Goal: Task Accomplishment & Management: Complete application form

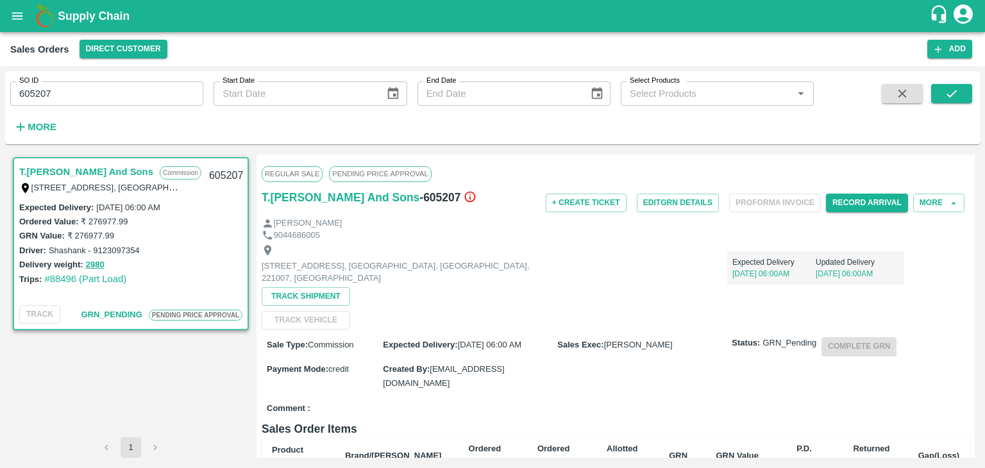
click at [968, 21] on icon "account of current user" at bounding box center [963, 13] width 19 height 19
click at [916, 69] on li "Logout" at bounding box center [932, 68] width 99 height 22
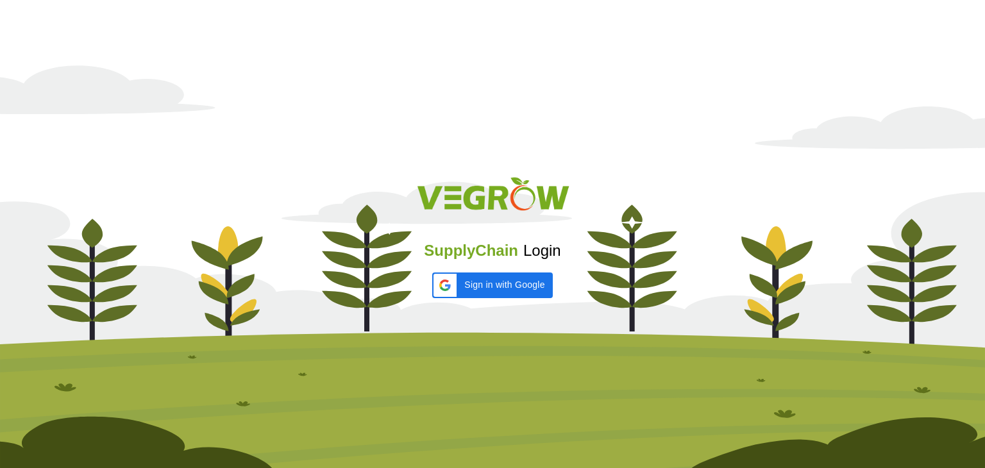
click at [595, 147] on img at bounding box center [492, 259] width 985 height 418
click at [711, 81] on img at bounding box center [492, 259] width 985 height 418
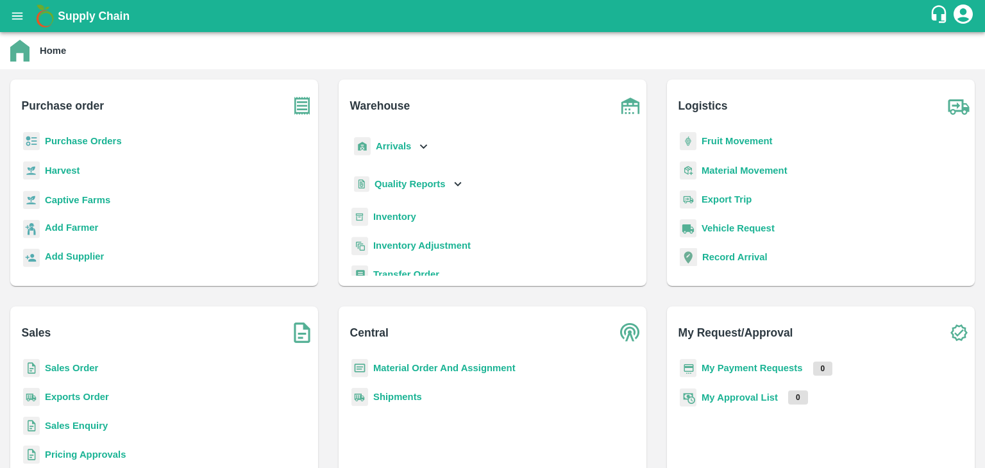
click at [71, 367] on b "Sales Order" at bounding box center [71, 368] width 53 height 10
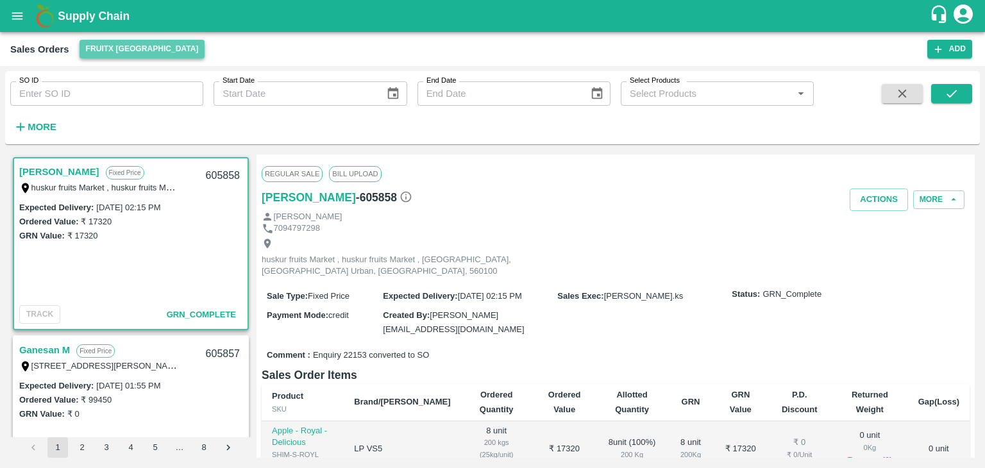
click at [148, 46] on button "FruitX [GEOGRAPHIC_DATA]" at bounding box center [143, 49] width 126 height 19
click at [131, 96] on li "Direct Customer" at bounding box center [153, 97] width 147 height 22
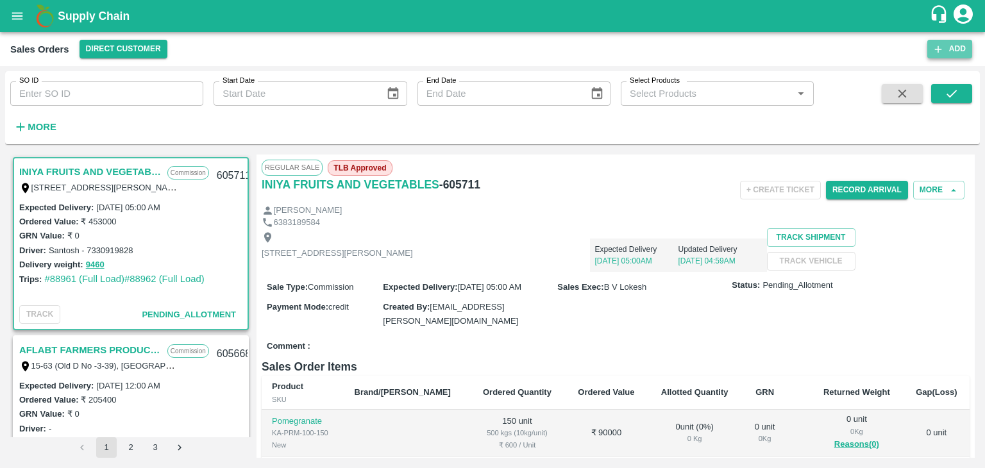
click at [957, 49] on button "Add" at bounding box center [949, 49] width 45 height 19
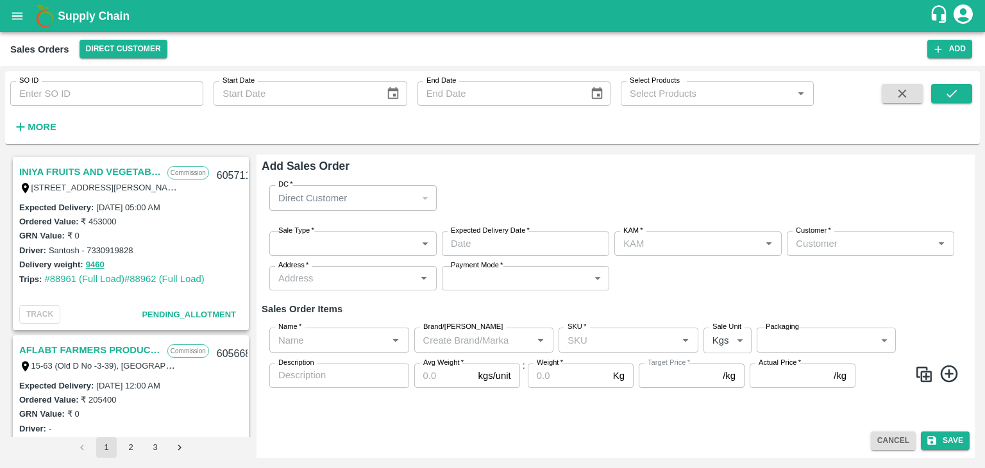
type input "[PERSON_NAME]"
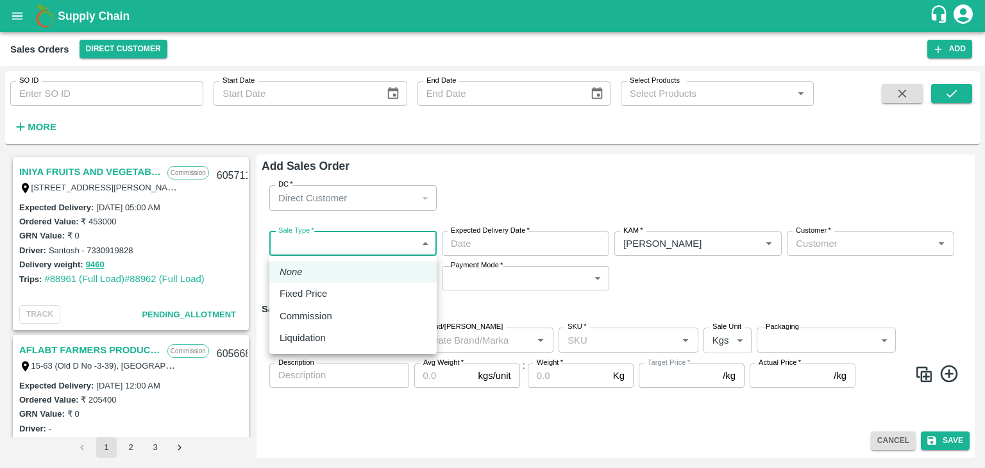
click at [426, 242] on body "Supply Chain Sales Orders Direct Customer Add SO ID SO ID Start Date Start Date…" at bounding box center [492, 234] width 985 height 468
click at [305, 319] on p "Commission" at bounding box center [306, 316] width 53 height 14
type input "2"
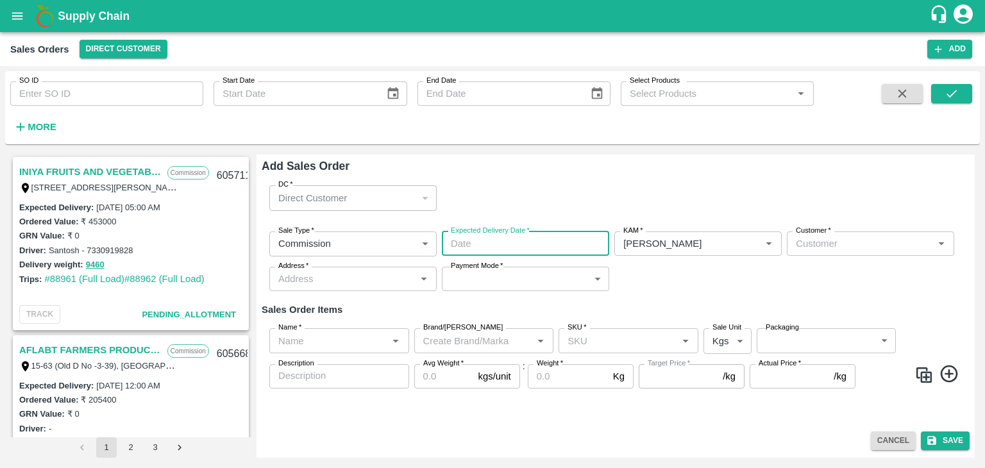
type input "DD/MM/YYYY hh:mm aa"
click at [502, 251] on input "DD/MM/YYYY hh:mm aa" at bounding box center [521, 244] width 158 height 24
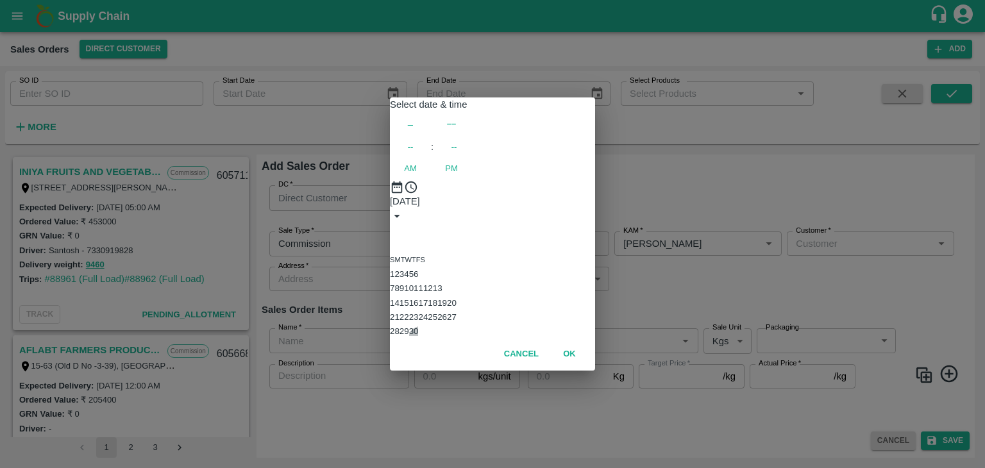
click at [419, 334] on button "30" at bounding box center [414, 331] width 10 height 10
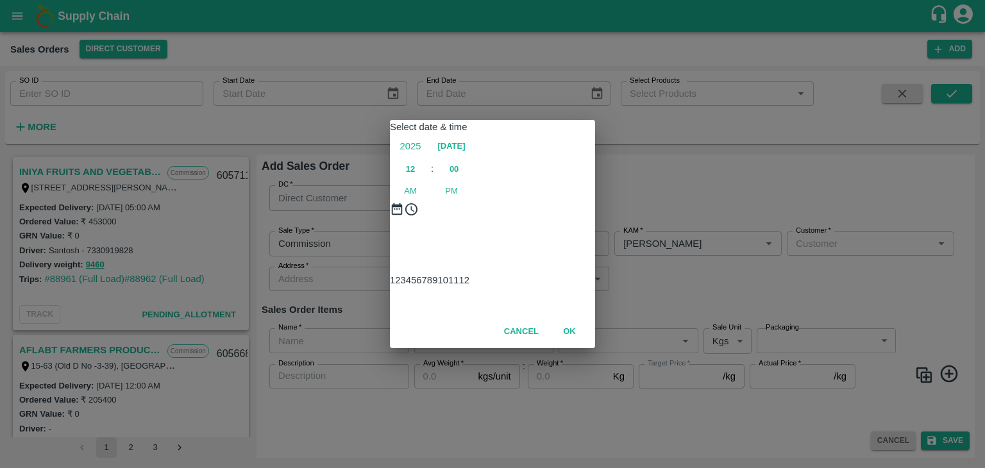
click at [493, 217] on div at bounding box center [492, 217] width 205 height 0
type input "[DATE] 06:00 AM"
click at [417, 185] on span "AM" at bounding box center [410, 191] width 13 height 13
click at [570, 343] on button "OK" at bounding box center [569, 332] width 41 height 22
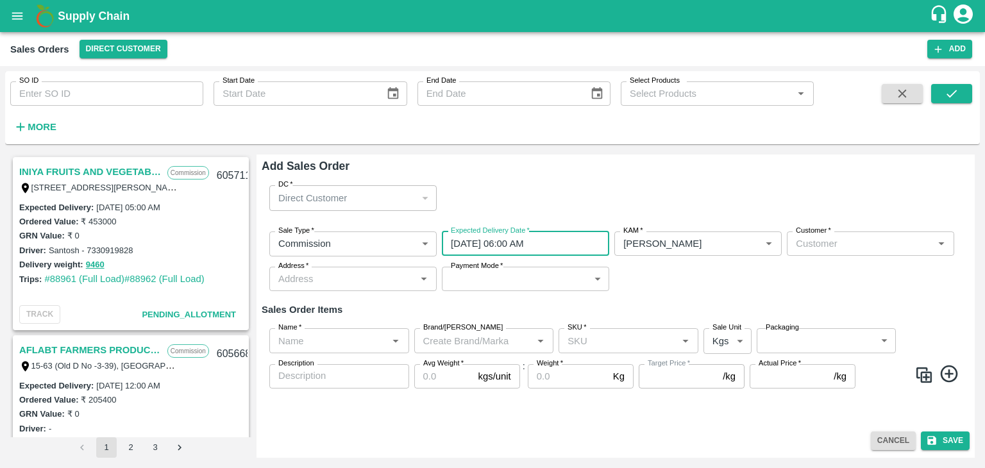
click at [857, 253] on div "Customer   *" at bounding box center [870, 244] width 167 height 24
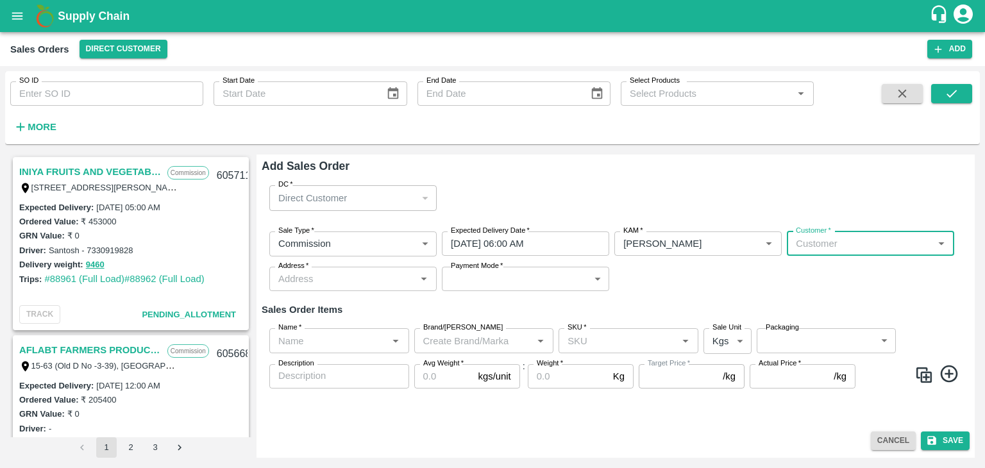
click at [834, 244] on input "Customer   *" at bounding box center [860, 243] width 139 height 17
type input "t"
click at [899, 275] on p "T.[PERSON_NAME] And Sons" at bounding box center [877, 272] width 129 height 14
type input "1290-T.[PERSON_NAME] And Sons"
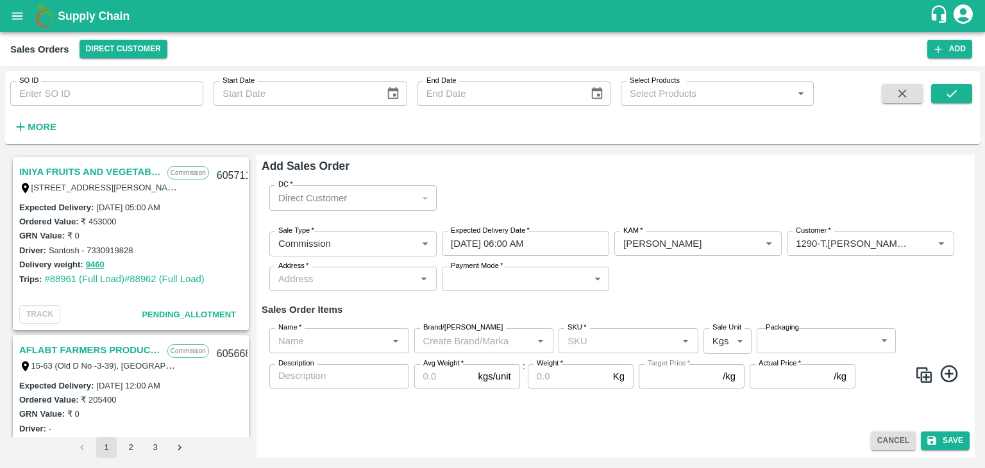
click at [899, 275] on div "Sale Type   * Commission 2 Sale Type Expected Delivery Date   * [DATE] 06:00 AM…" at bounding box center [616, 261] width 708 height 81
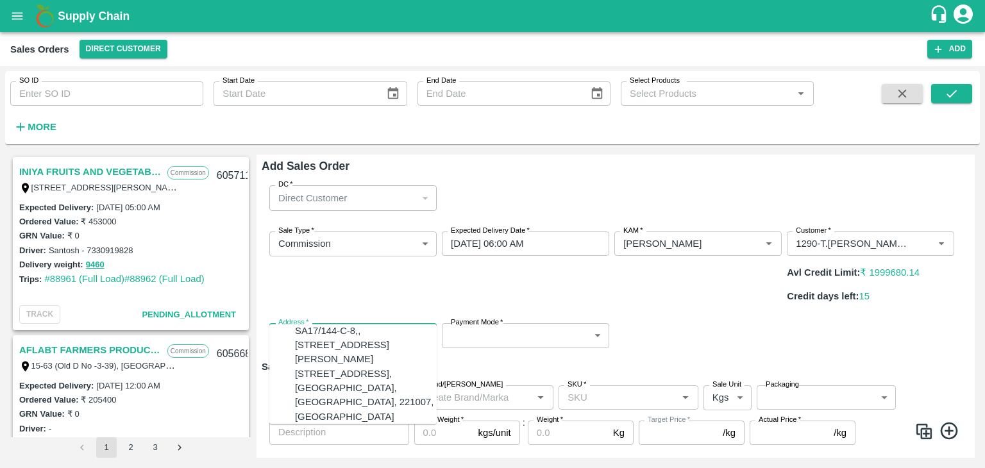
click at [321, 327] on input "Address   *" at bounding box center [342, 335] width 139 height 17
click at [313, 404] on div "[STREET_ADDRESS], [GEOGRAPHIC_DATA], [GEOGRAPHIC_DATA], 221007, [GEOGRAPHIC_DAT…" at bounding box center [366, 395] width 142 height 57
type input "[STREET_ADDRESS], [GEOGRAPHIC_DATA], [GEOGRAPHIC_DATA], 221007, [GEOGRAPHIC_DAT…"
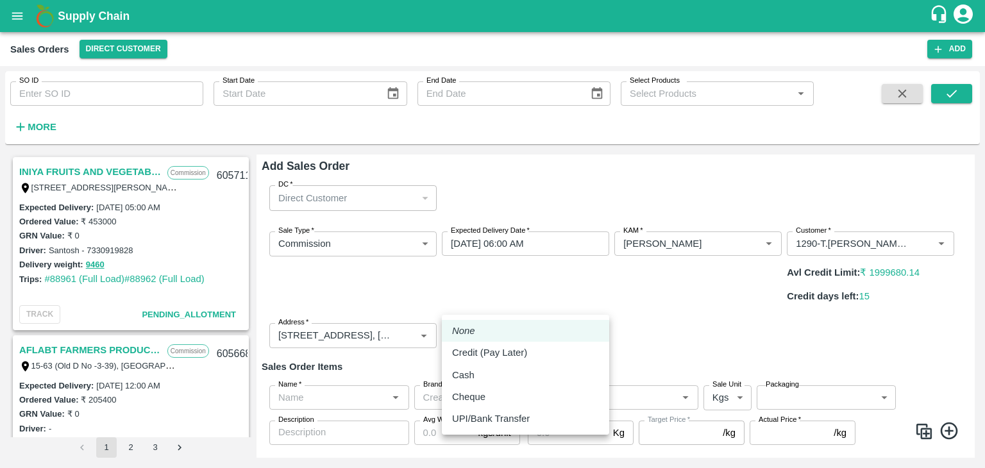
click at [510, 303] on body "Supply Chain Sales Orders Direct Customer Add SO ID SO ID Start Date Start Date…" at bounding box center [492, 234] width 985 height 468
click at [505, 354] on p "Credit (Pay Later)" at bounding box center [489, 353] width 75 height 14
type input "credit"
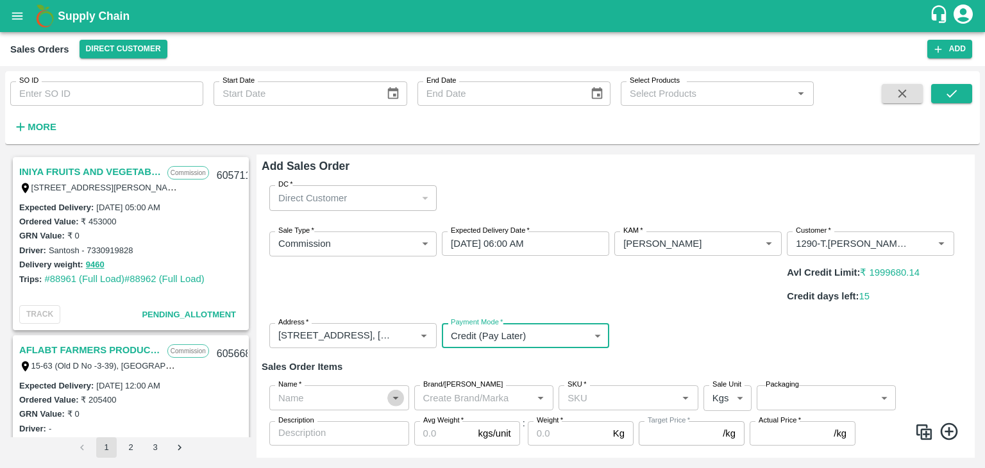
click at [396, 391] on icon "Open" at bounding box center [396, 398] width 14 height 14
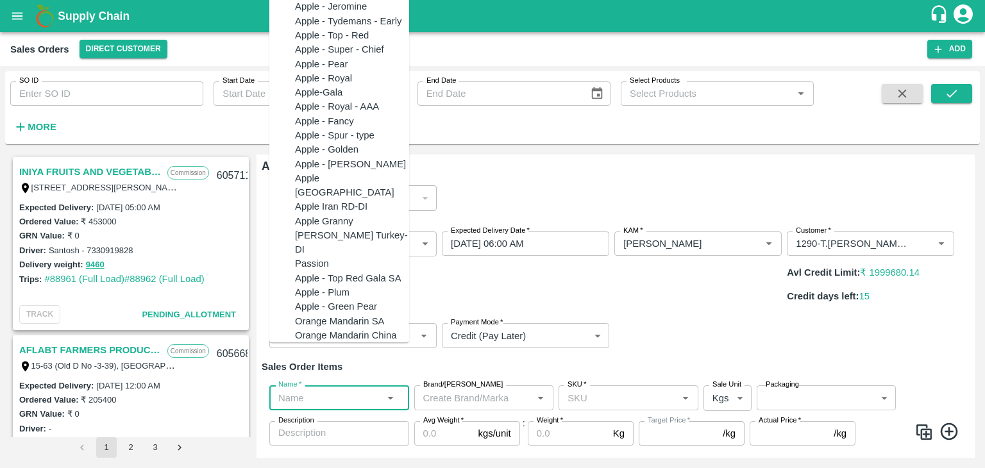
scroll to position [747, 0]
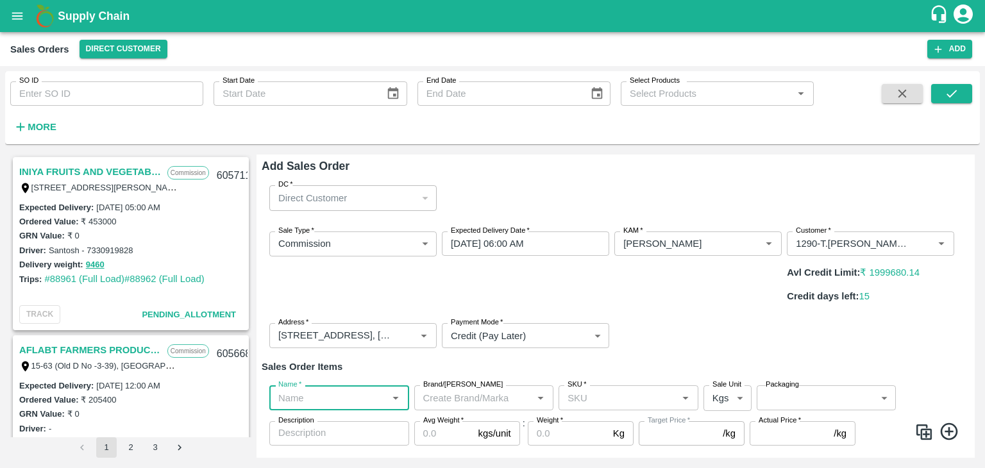
click at [308, 389] on input "Name   *" at bounding box center [328, 397] width 111 height 17
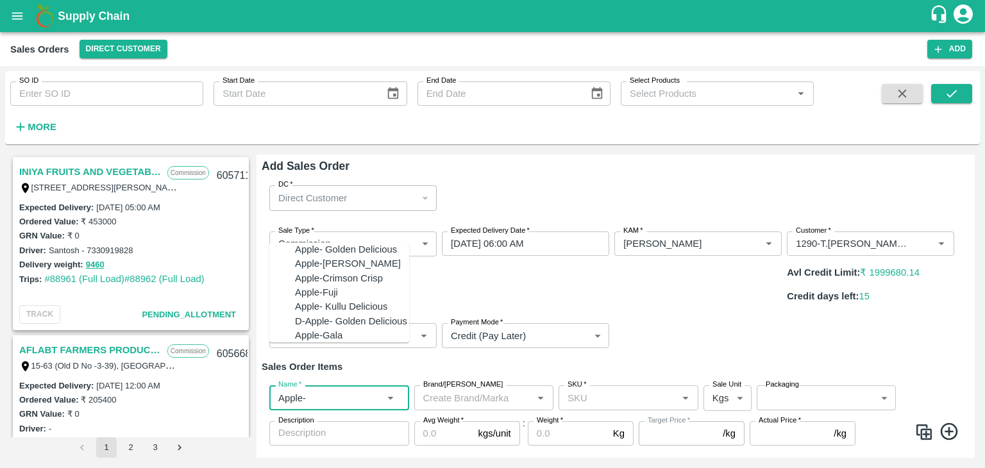
click at [316, 300] on div "Apple- Kullu Delicious" at bounding box center [341, 307] width 92 height 14
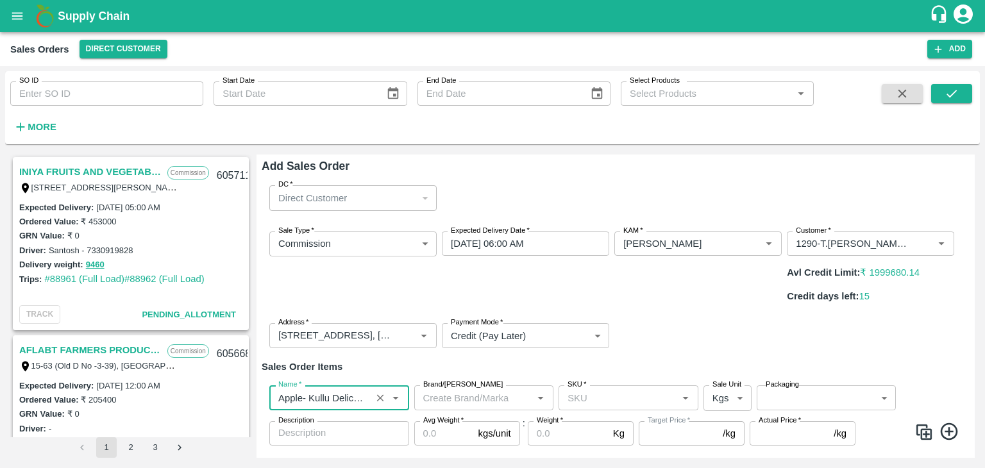
type input "Apple- Kullu Delicious"
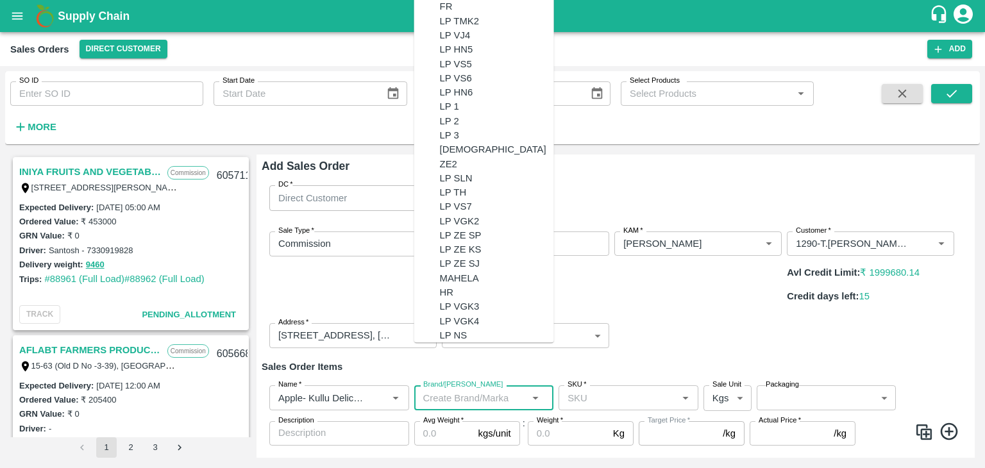
click at [459, 389] on input "Brand/[PERSON_NAME]" at bounding box center [473, 397] width 111 height 17
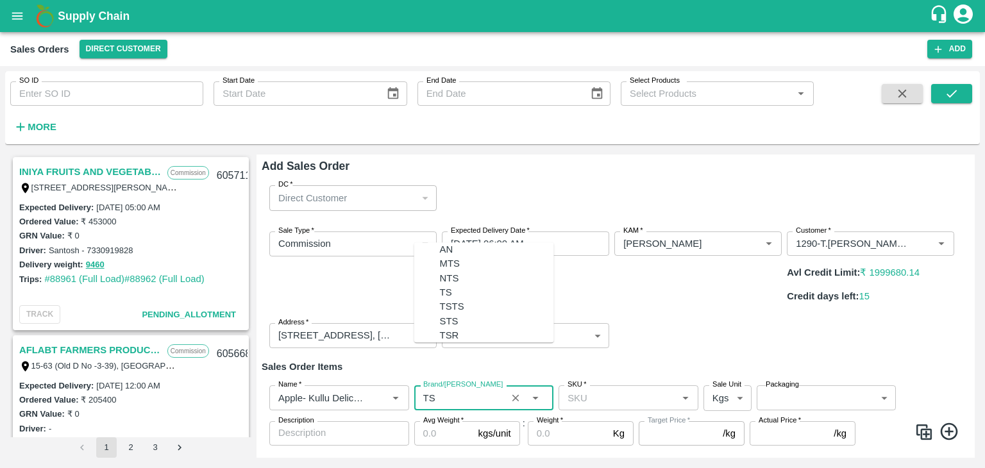
click at [440, 285] on div "TS" at bounding box center [446, 292] width 12 height 14
type input "TS"
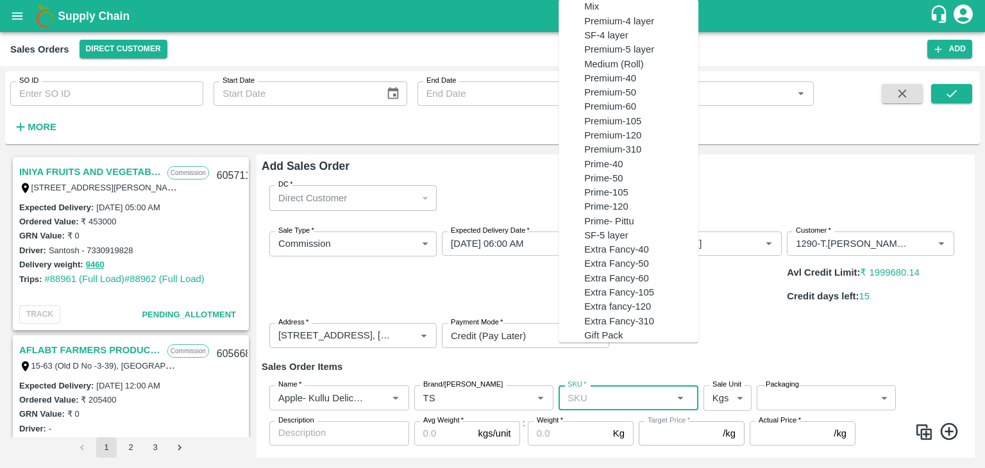
click at [616, 389] on input "SKU   *" at bounding box center [617, 397] width 111 height 17
click at [598, 28] on div "Premium-4 layer" at bounding box center [619, 21] width 70 height 14
type input "Premium-4 layer"
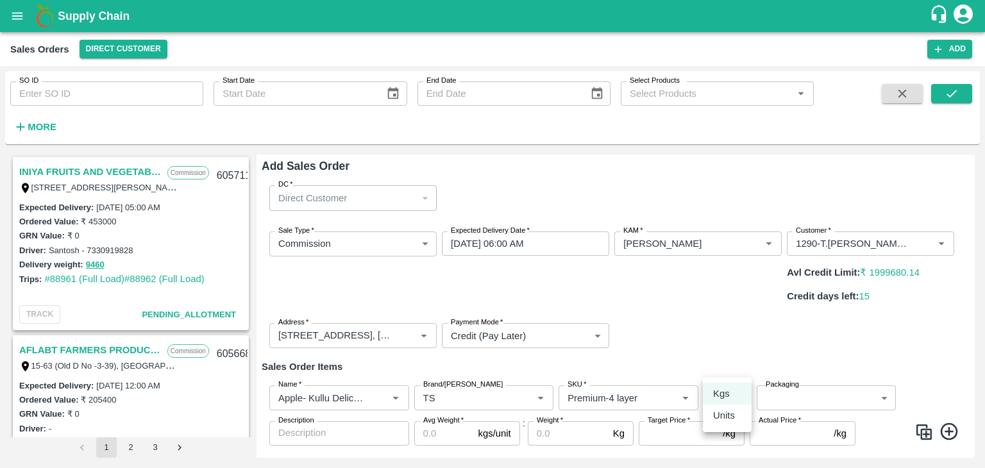
click at [737, 364] on body "Supply Chain Sales Orders Direct Customer Add SO ID SO ID Start Date Start Date…" at bounding box center [492, 234] width 985 height 468
click at [730, 419] on p "Units" at bounding box center [724, 415] width 22 height 14
type input "2"
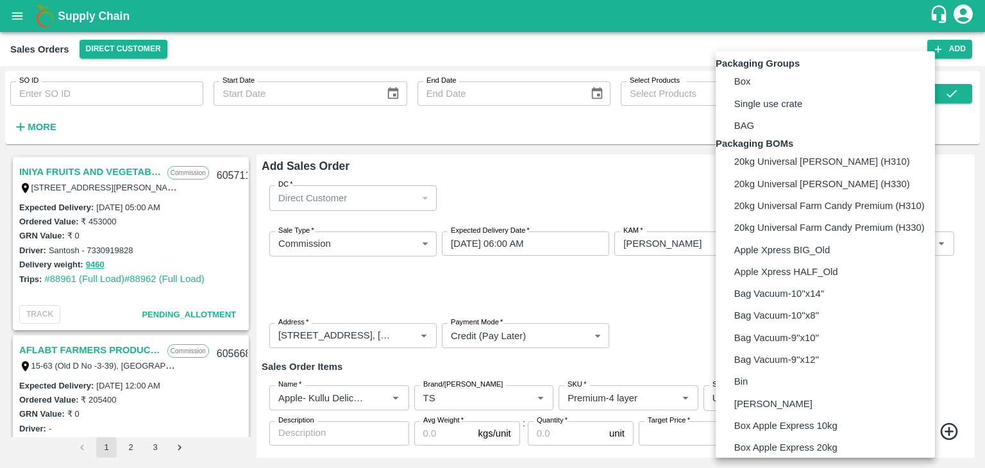
click at [798, 367] on body "Supply Chain Sales Orders Direct Customer Add SO ID SO ID Start Date Start Date…" at bounding box center [492, 234] width 985 height 468
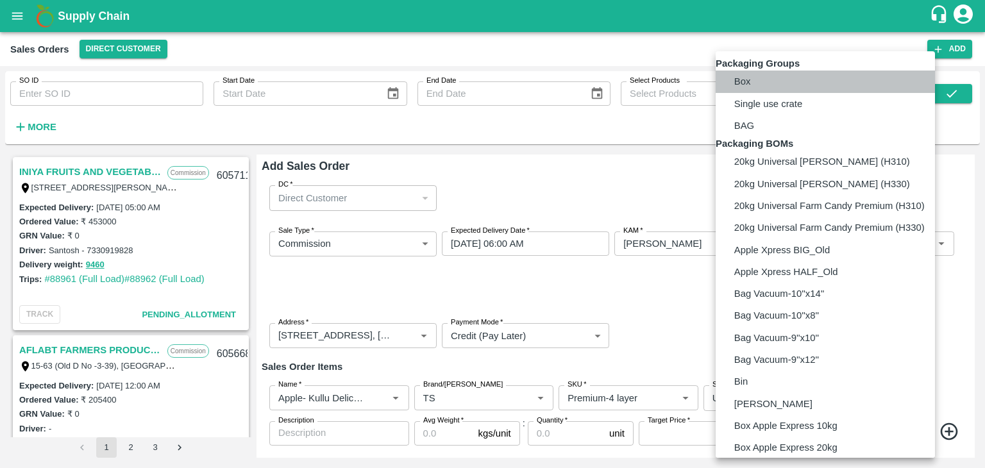
click at [746, 88] on p "Box" at bounding box center [742, 81] width 17 height 14
type input "GRP/1"
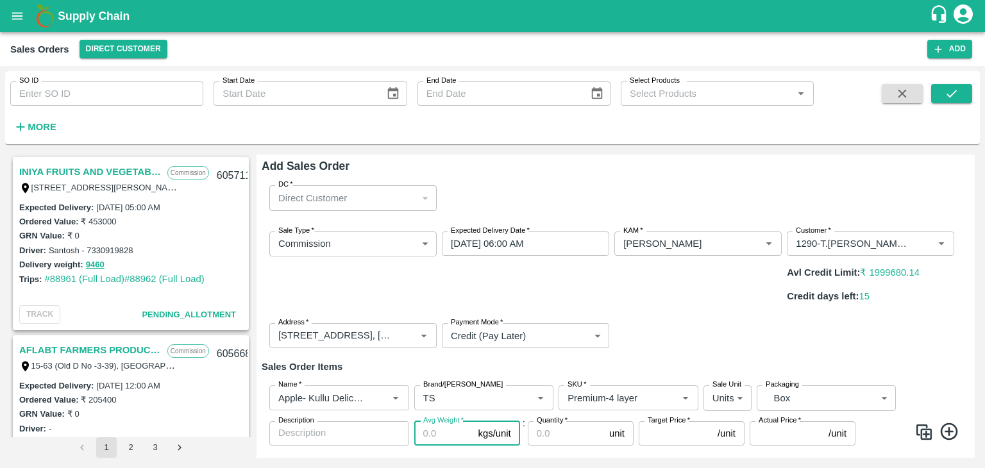
click at [446, 421] on input "Avg Weight   *" at bounding box center [443, 433] width 59 height 24
type input "16"
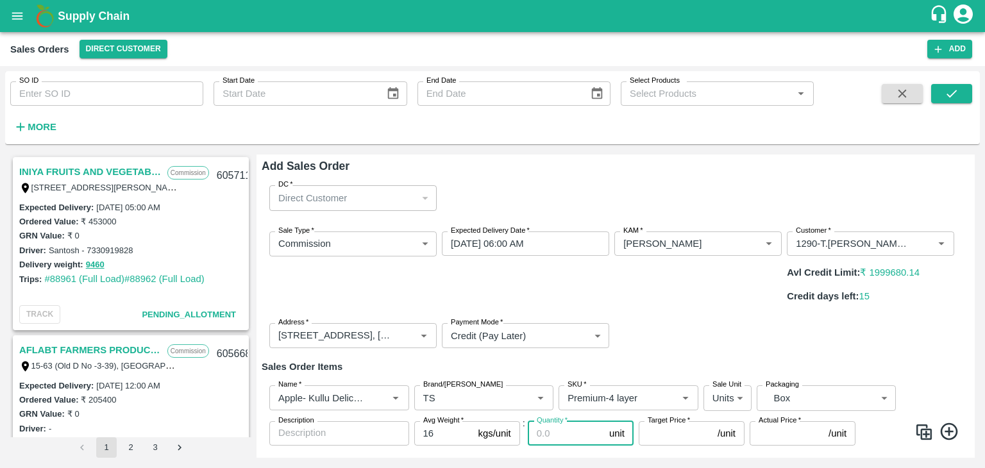
click at [543, 421] on input "Quantity   *" at bounding box center [566, 433] width 76 height 24
type input "550"
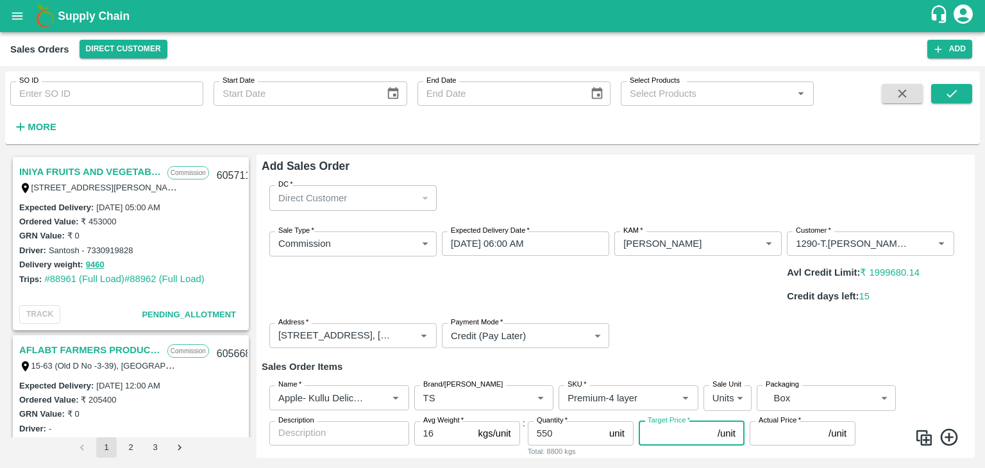
click at [659, 421] on input "Target Price   *" at bounding box center [676, 433] width 74 height 24
click at [944, 428] on icon at bounding box center [949, 438] width 21 height 21
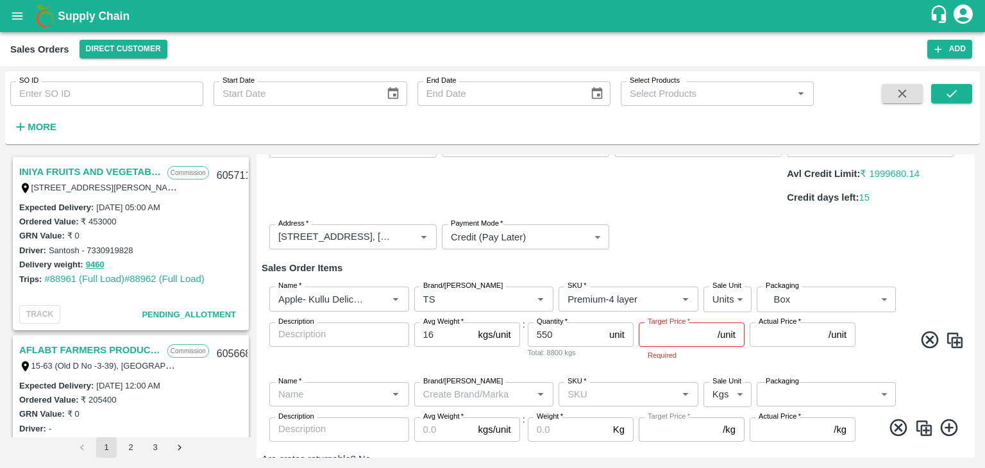
scroll to position [117, 0]
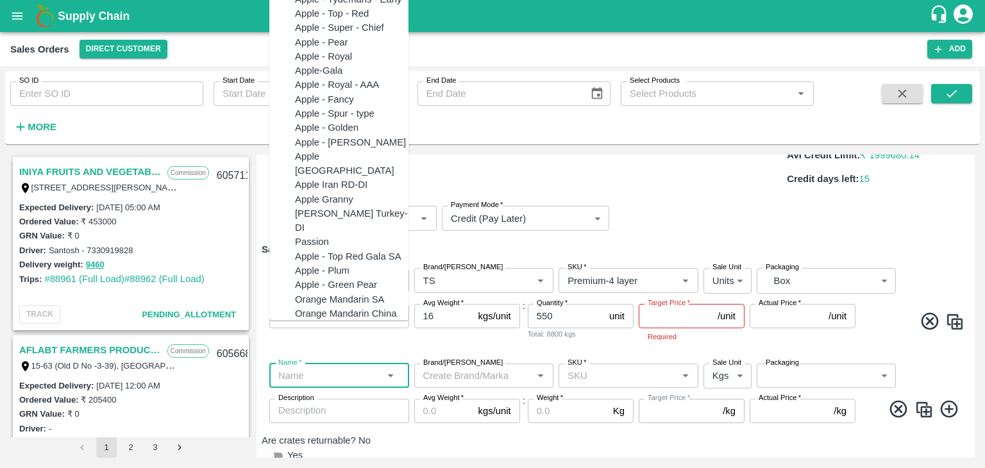
click at [332, 367] on input "Name   *" at bounding box center [328, 375] width 111 height 17
type input "Orange Navel [GEOGRAPHIC_DATA]"
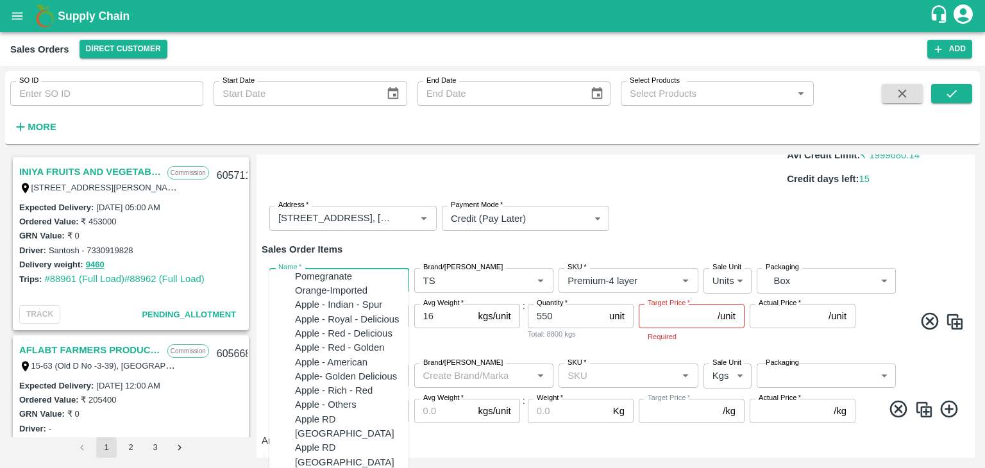
scroll to position [1261, 0]
drag, startPoint x: 357, startPoint y: 247, endPoint x: 270, endPoint y: 240, distance: 87.5
click at [270, 268] on div "Name   *" at bounding box center [339, 280] width 140 height 24
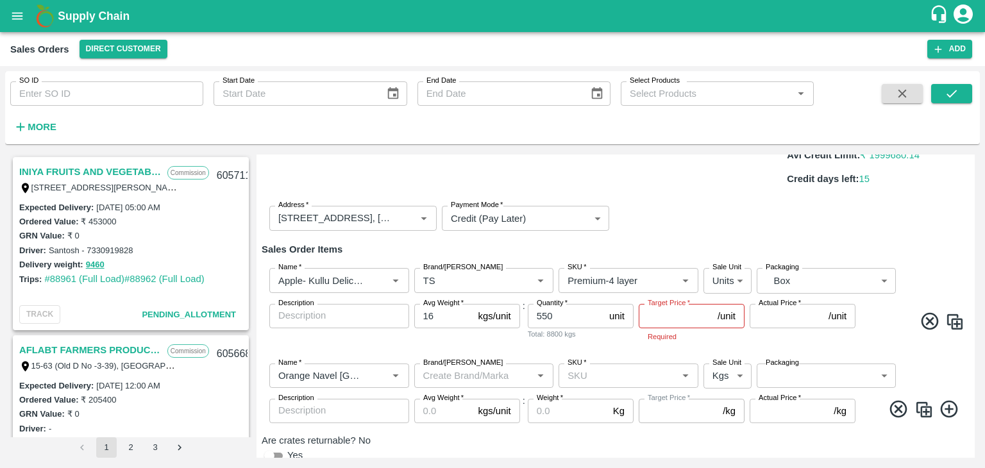
click at [535, 434] on div "Are crates returnable? No Yes" at bounding box center [616, 448] width 708 height 29
click at [378, 369] on icon "Clear" at bounding box center [381, 375] width 12 height 12
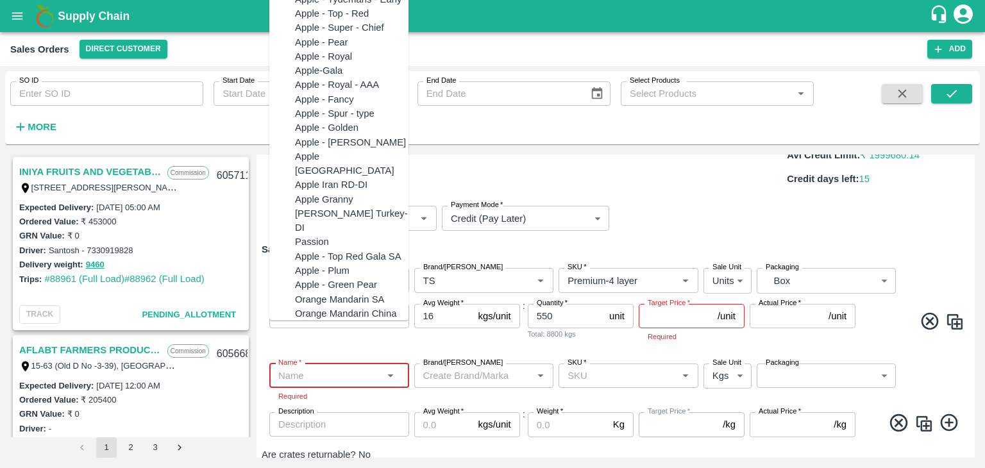
click at [292, 367] on input "Name   *" at bounding box center [328, 375] width 111 height 17
paste input "Apple- Kullu Delici"
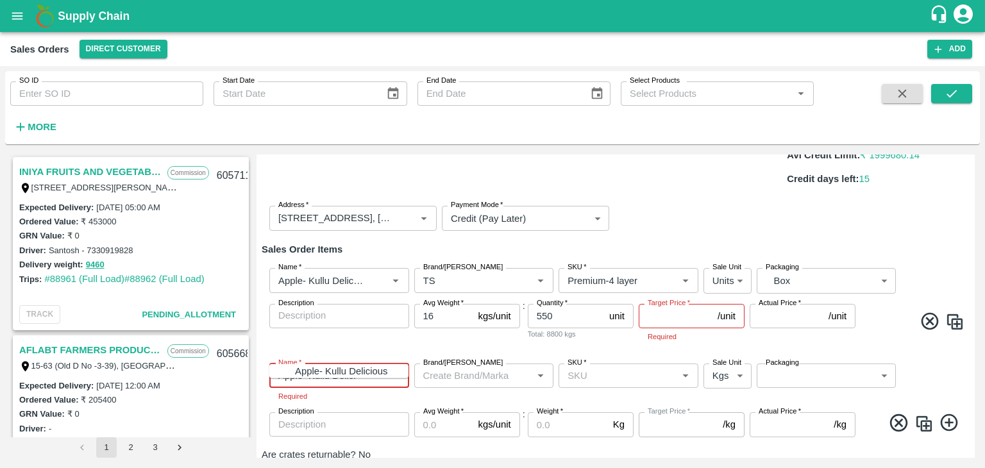
click at [323, 368] on div "Apple- Kullu Delicious" at bounding box center [341, 371] width 92 height 14
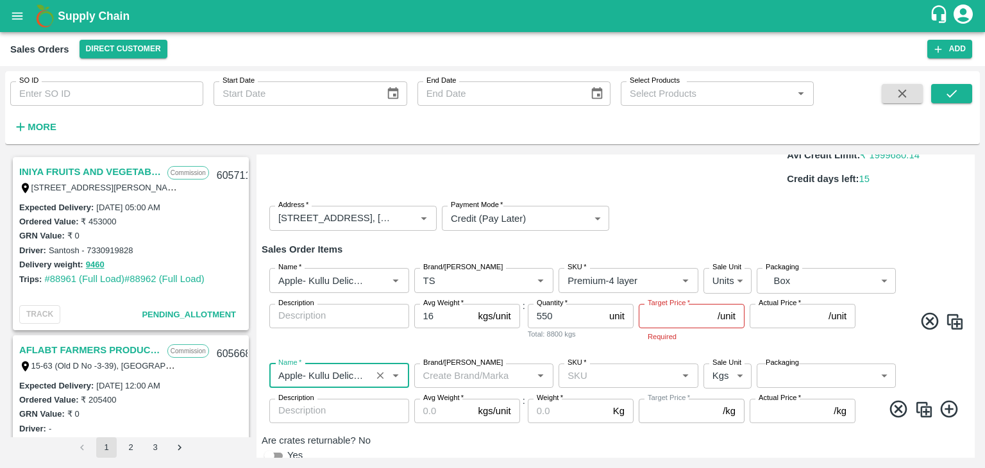
type input "Apple- Kullu Delicious"
click at [450, 367] on input "Brand/[PERSON_NAME]" at bounding box center [473, 375] width 111 height 17
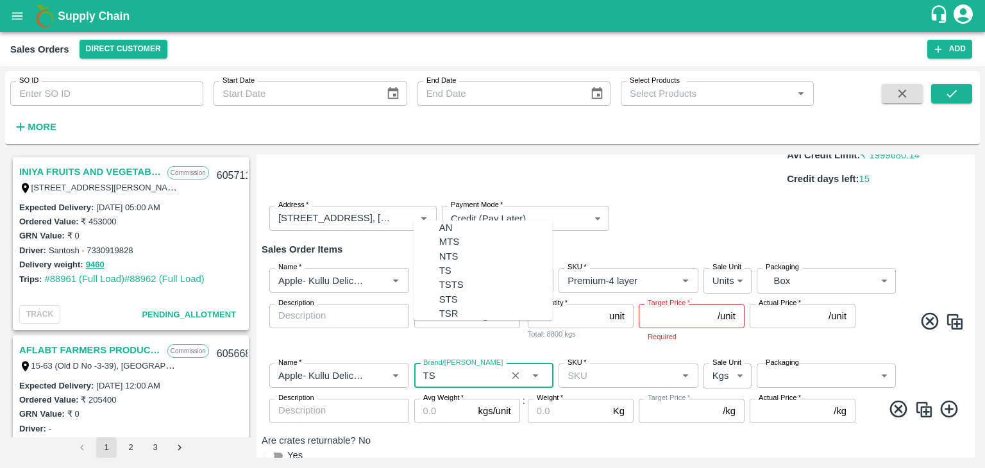
click at [439, 264] on div "TS" at bounding box center [445, 271] width 12 height 14
type input "TS"
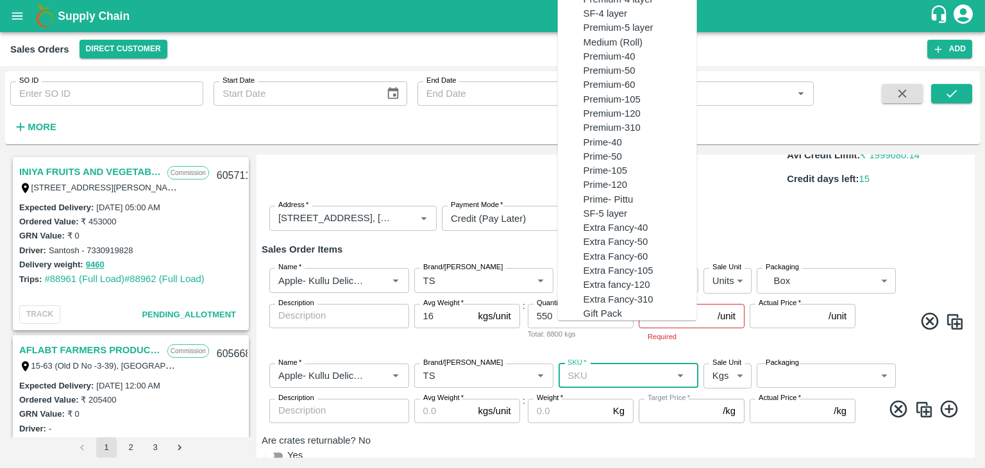
click at [592, 367] on input "SKU   *" at bounding box center [617, 375] width 111 height 17
click at [610, 35] on div "Premium-5 layer" at bounding box center [619, 28] width 70 height 14
type input "Premium-5 layer"
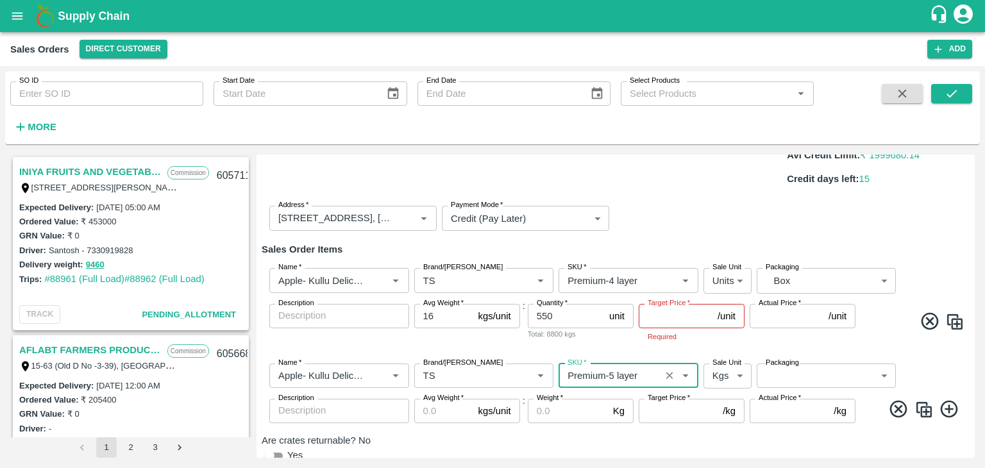
click at [949, 400] on icon at bounding box center [948, 408] width 17 height 17
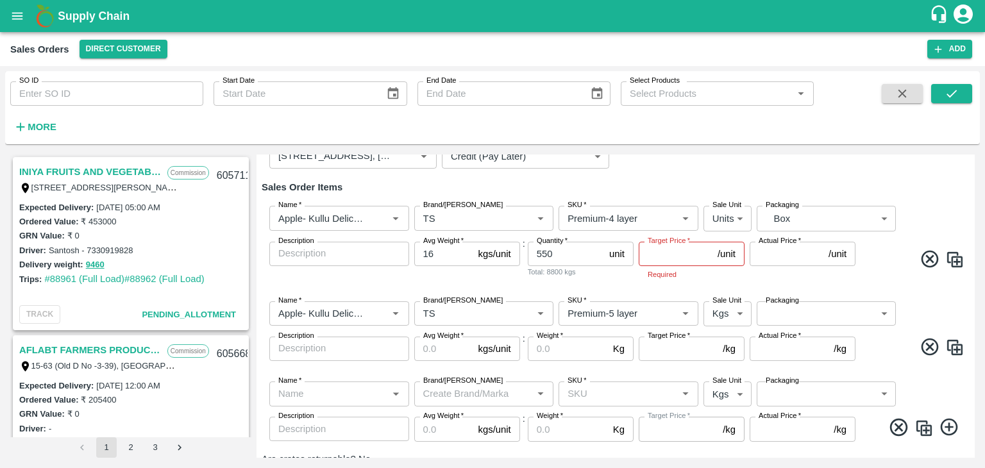
scroll to position [198, 0]
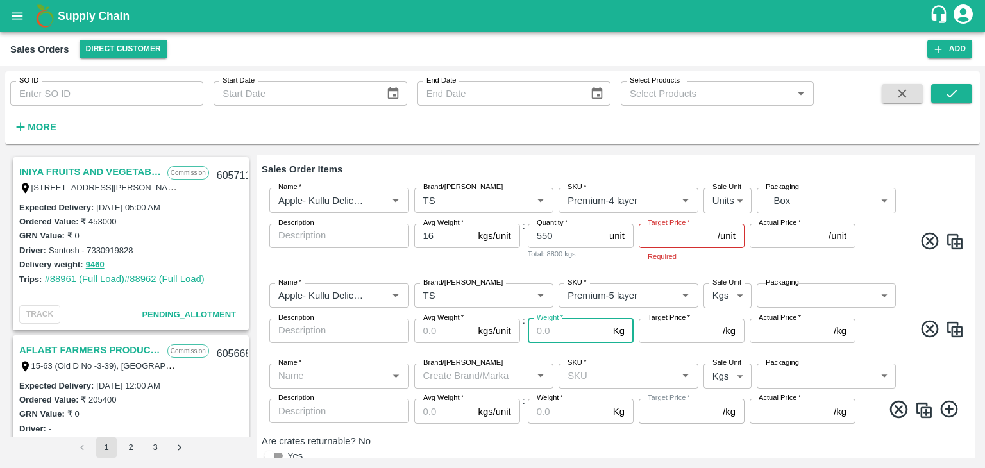
click at [552, 319] on input "Weight   *" at bounding box center [568, 331] width 80 height 24
type input "16"
click at [739, 264] on body "Supply Chain Sales Orders Direct Customer Add SO ID SO ID Start Date Start Date…" at bounding box center [492, 234] width 985 height 468
click at [724, 312] on p "Units" at bounding box center [723, 312] width 22 height 14
type input "2"
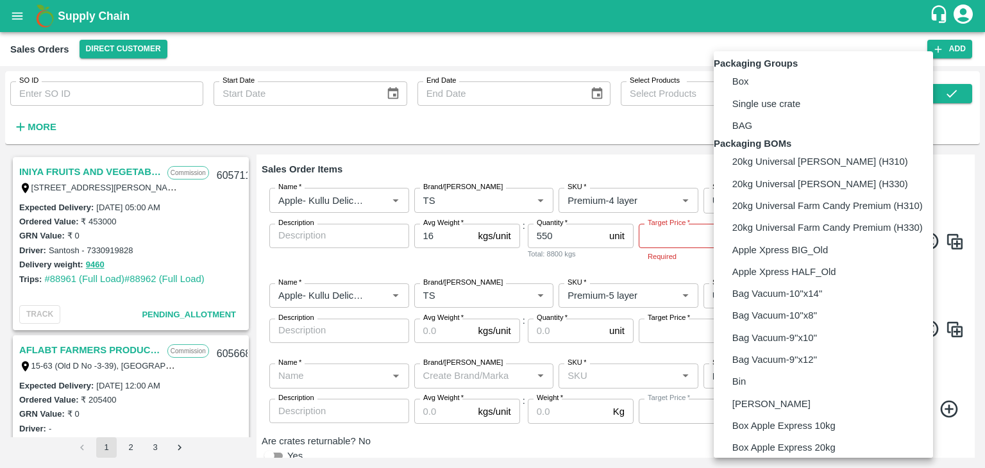
click at [882, 258] on body "Supply Chain Sales Orders Direct Customer Add SO ID SO ID Start Date Start Date…" at bounding box center [492, 234] width 985 height 468
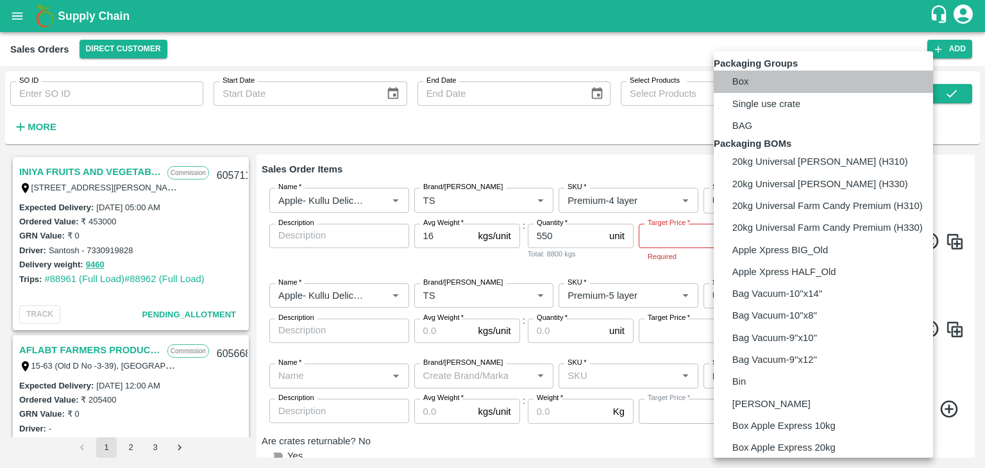
click at [745, 88] on p "Box" at bounding box center [740, 81] width 17 height 14
type input "GRP/1"
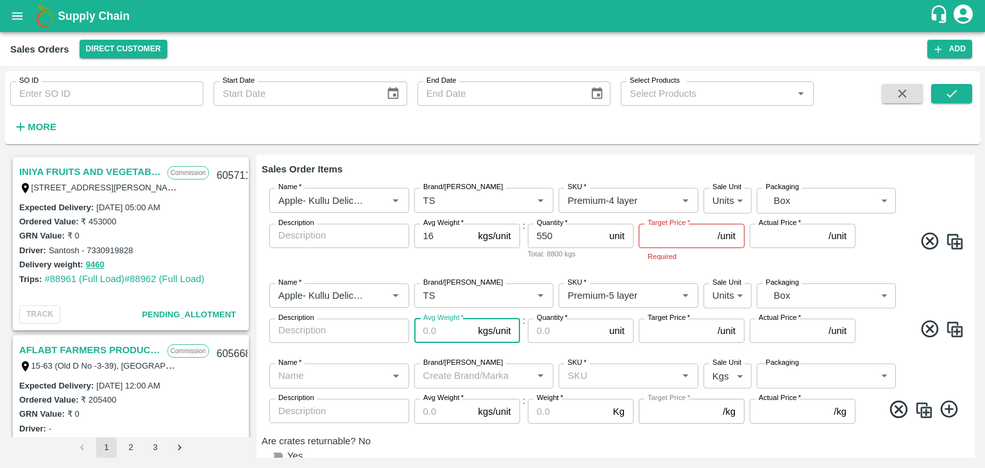
click at [434, 319] on input "Avg Weight   *" at bounding box center [443, 331] width 59 height 24
type input "16"
click at [559, 319] on input "Quantity   *" at bounding box center [566, 331] width 76 height 24
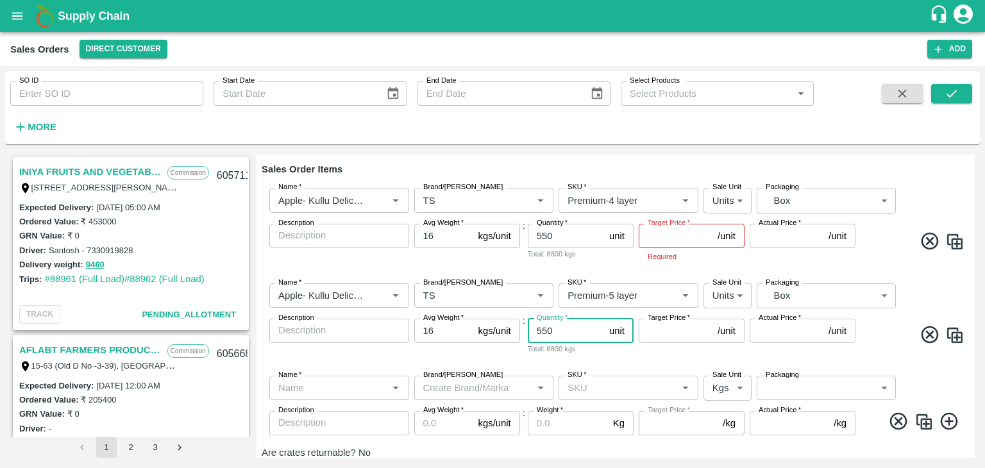
click at [326, 376] on div "Name   *" at bounding box center [339, 388] width 140 height 24
type input "550"
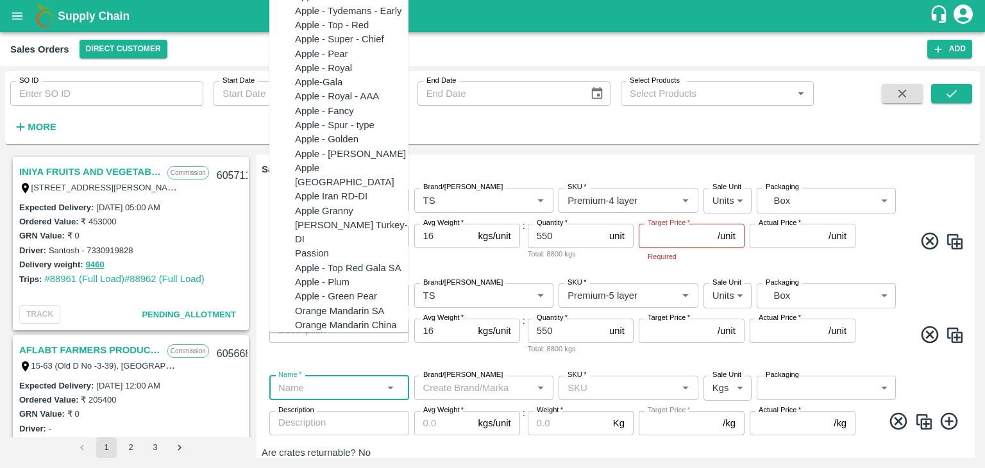
paste input "Apple- Kullu Delici"
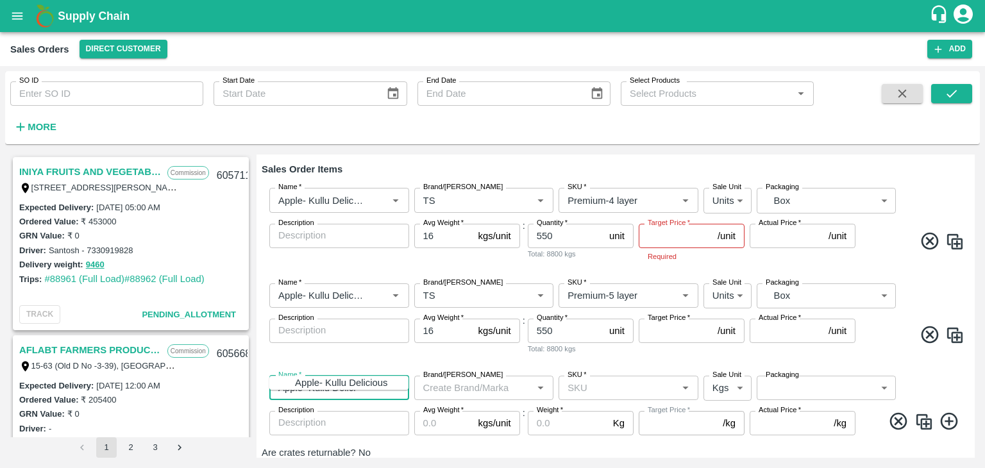
click at [324, 385] on div "Apple- Kullu Delicious" at bounding box center [341, 383] width 92 height 14
type input "Apple- Kullu Delicious"
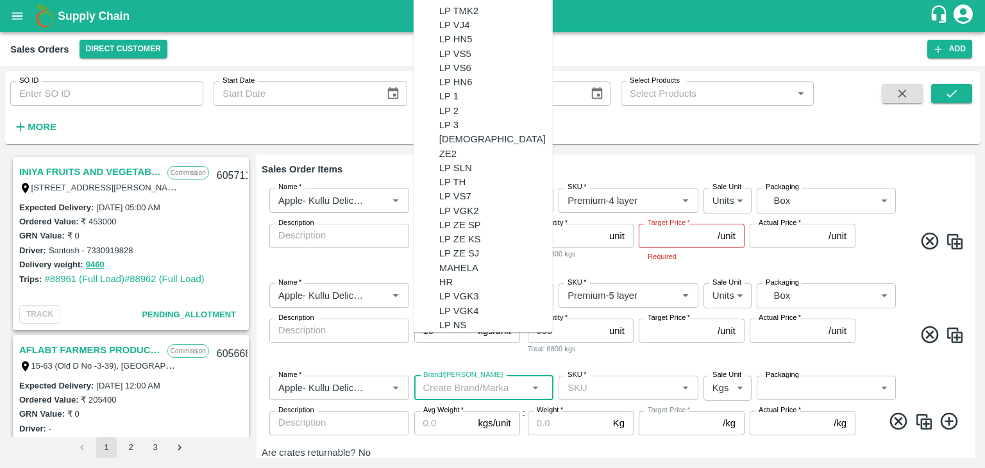
click at [438, 380] on input "Brand/[PERSON_NAME]" at bounding box center [473, 388] width 111 height 17
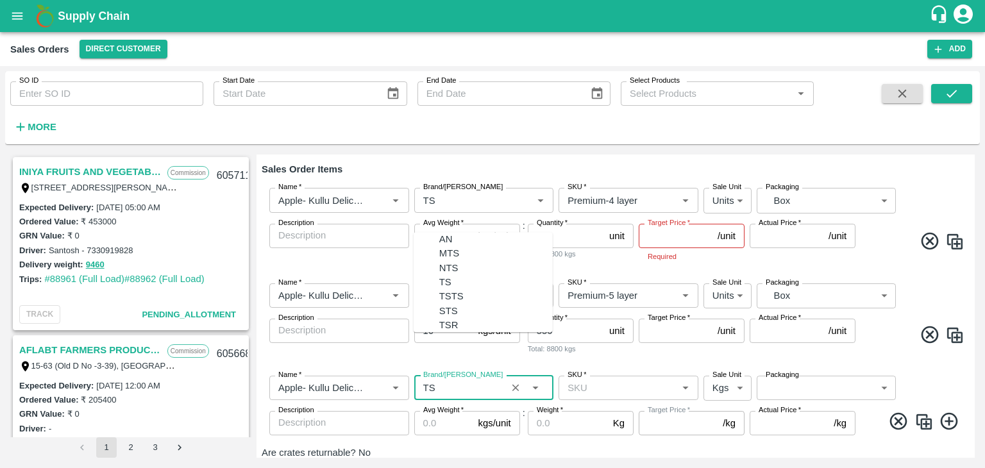
click at [439, 275] on div "TS" at bounding box center [445, 282] width 12 height 14
type input "TS"
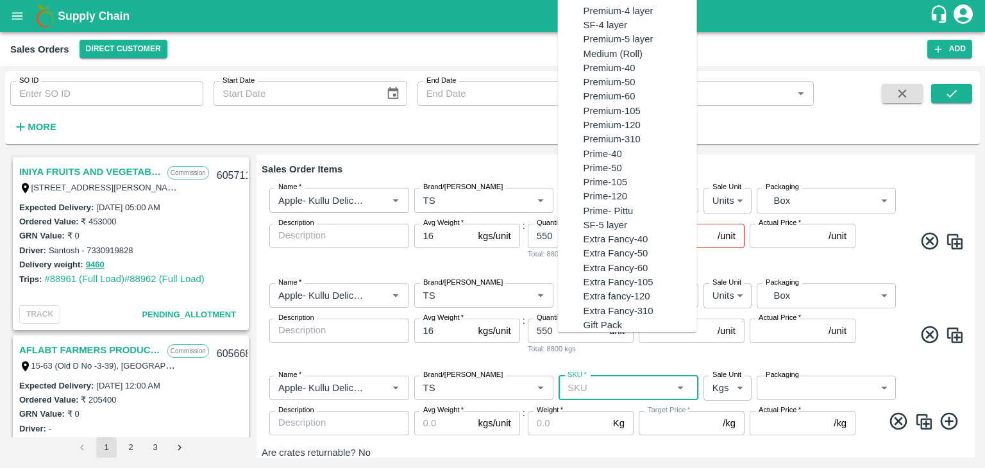
click at [598, 380] on input "SKU   *" at bounding box center [617, 388] width 111 height 17
click at [611, 61] on div "Medium (Roll)" at bounding box center [613, 54] width 59 height 14
type input "Medium (Roll)"
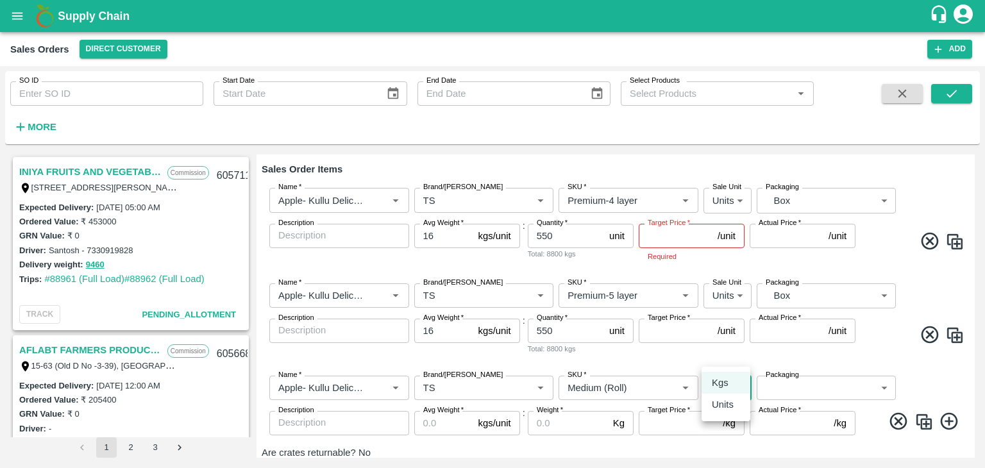
click at [737, 355] on body "Supply Chain Sales Orders Direct Customer Add SO ID SO ID Start Date Start Date…" at bounding box center [492, 234] width 985 height 468
click at [729, 410] on p "Units" at bounding box center [723, 405] width 22 height 14
type input "2"
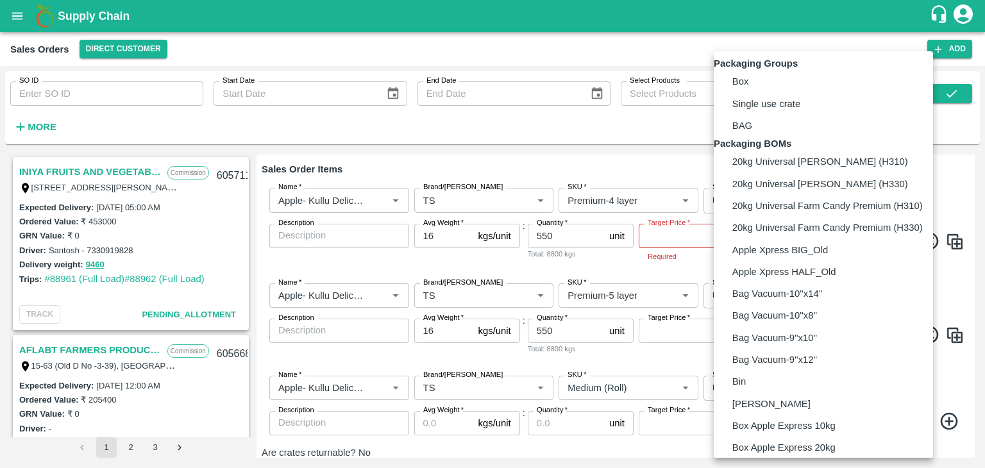
click at [882, 354] on body "Supply Chain Sales Orders Direct Customer Add SO ID SO ID Start Date Start Date…" at bounding box center [492, 234] width 985 height 468
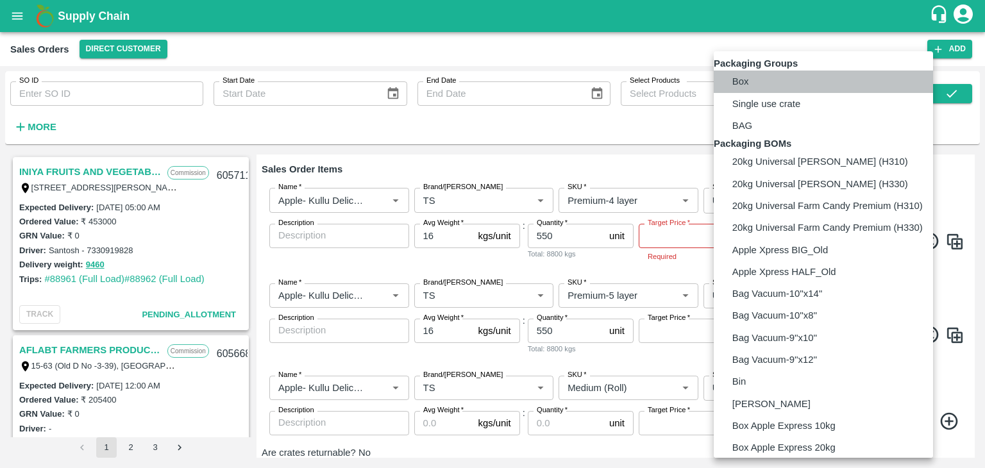
click at [739, 88] on p "Box" at bounding box center [740, 81] width 17 height 14
type input "GRP/1"
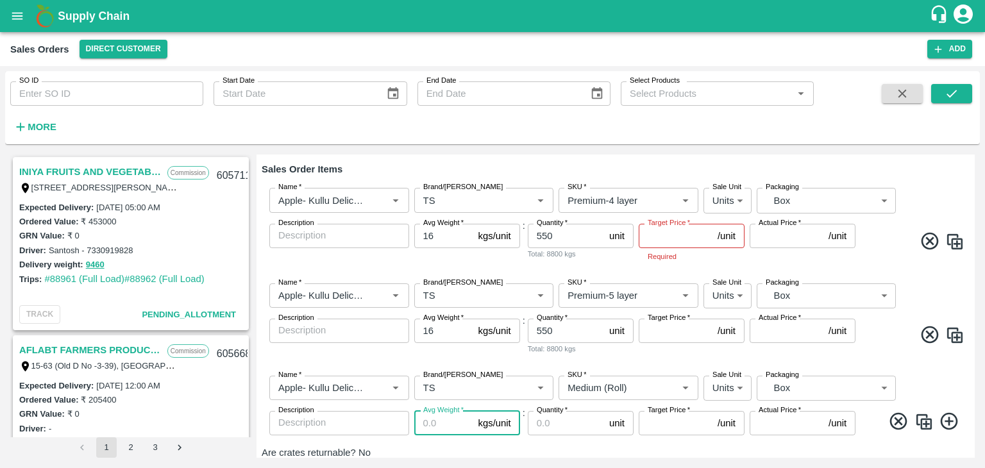
click at [439, 411] on input "Avg Weight   *" at bounding box center [443, 423] width 59 height 24
type input "16"
click at [559, 411] on input "Quantity   *" at bounding box center [566, 423] width 76 height 24
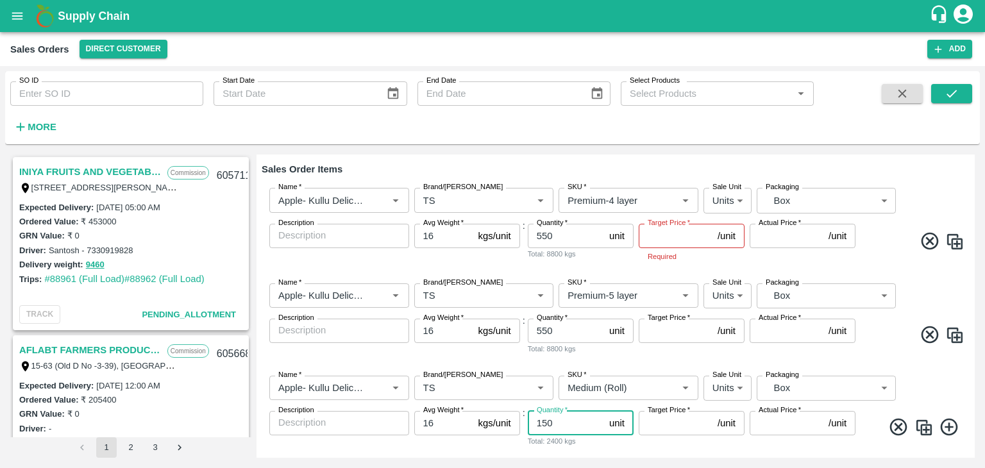
type input "150"
click at [663, 224] on input "Target Price   *" at bounding box center [676, 236] width 74 height 24
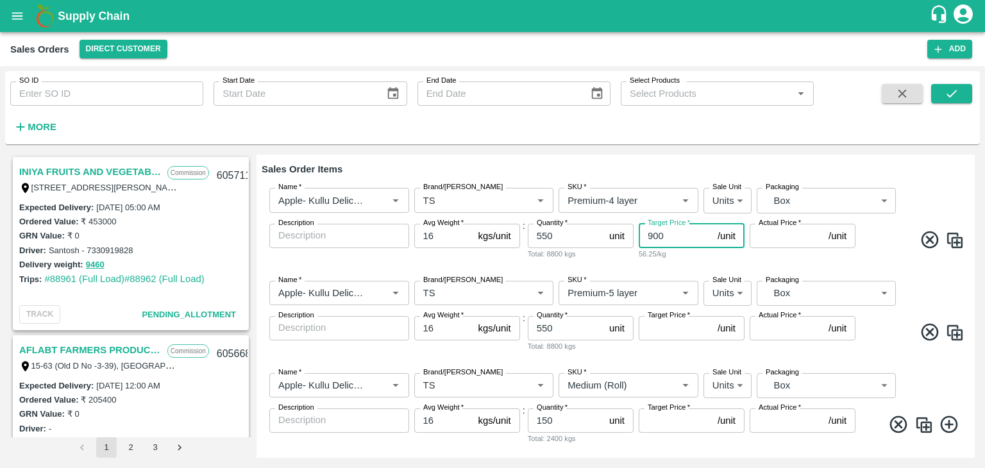
type input "900"
click at [768, 224] on input "Actual Price   *" at bounding box center [787, 236] width 74 height 24
type input "900"
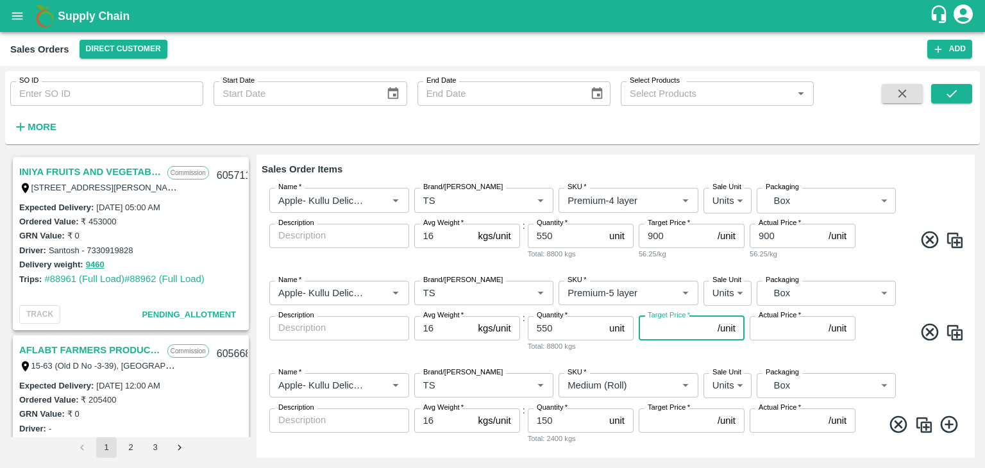
click at [671, 316] on input "Target Price   *" at bounding box center [676, 328] width 74 height 24
type input "900"
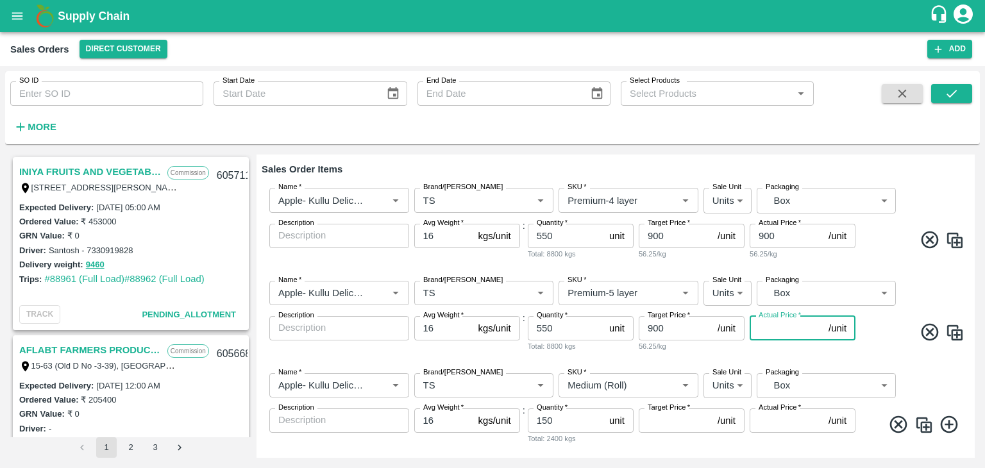
click at [762, 316] on input "Actual Price   *" at bounding box center [787, 328] width 74 height 24
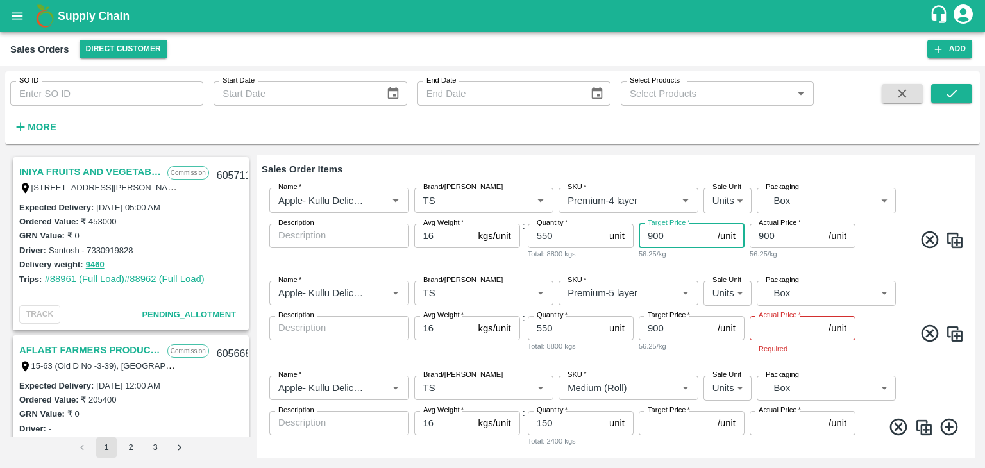
click at [653, 224] on input "900" at bounding box center [676, 236] width 74 height 24
type input "700"
click at [766, 224] on input "900" at bounding box center [787, 236] width 74 height 24
type input "700"
click at [767, 316] on input "Actual Price   *" at bounding box center [787, 328] width 74 height 24
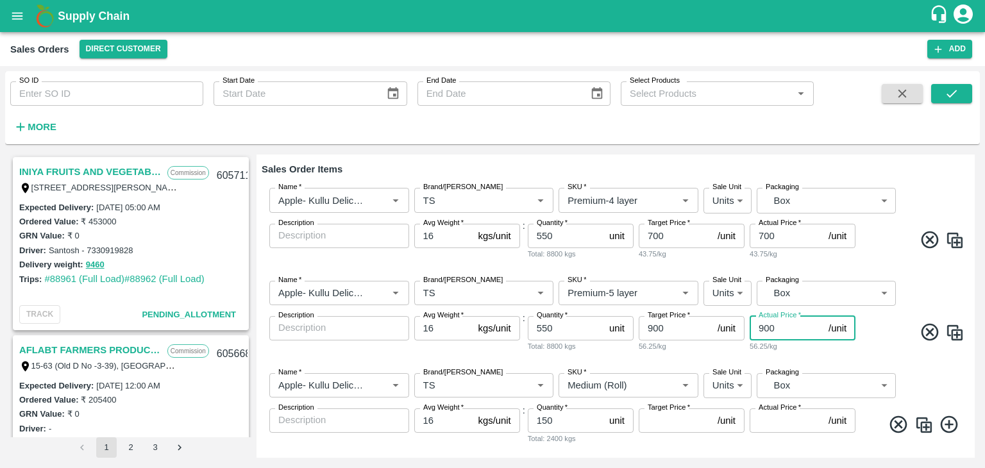
type input "900"
click at [884, 322] on span at bounding box center [911, 334] width 106 height 25
click at [670, 408] on input "Target Price   *" at bounding box center [676, 420] width 74 height 24
type input "6"
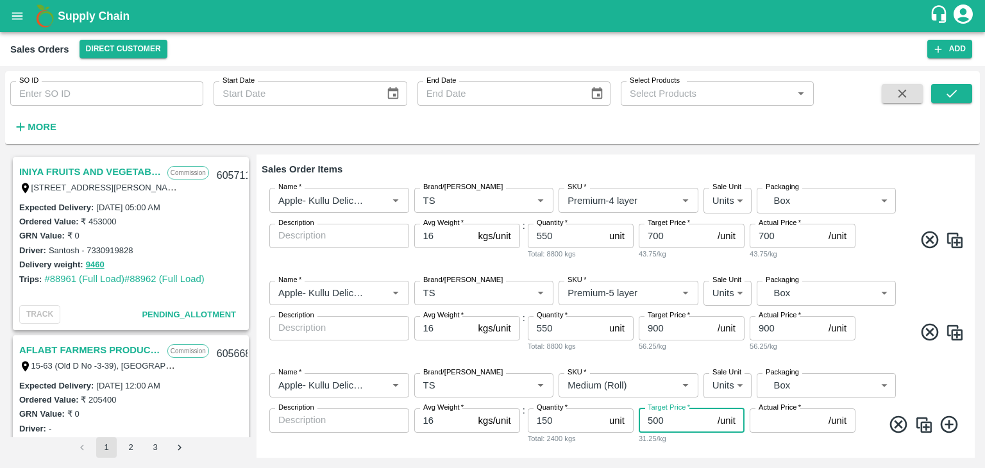
type input "500"
click at [770, 408] on input "Actual Price   *" at bounding box center [787, 420] width 74 height 24
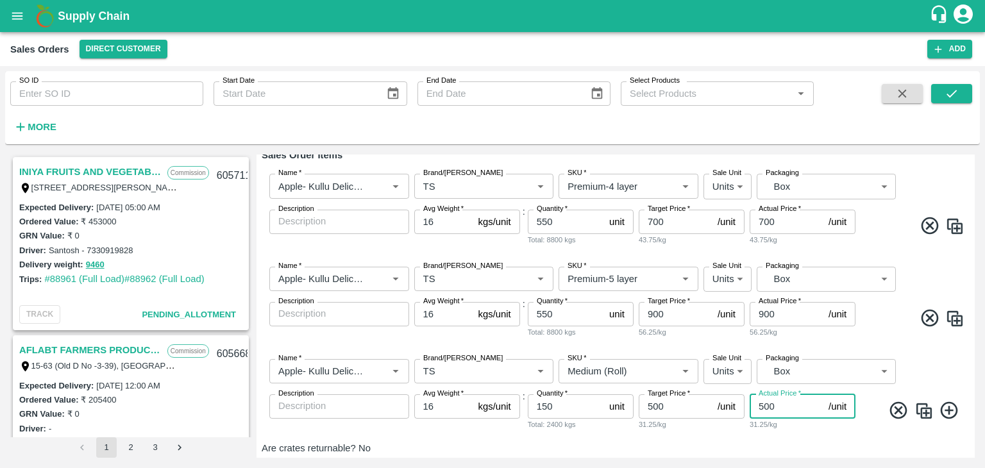
scroll to position [219, 0]
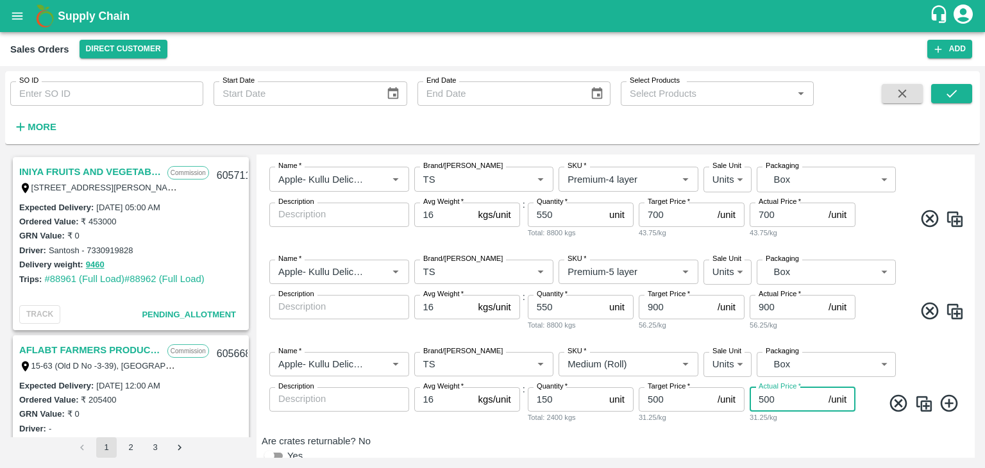
type input "500"
click at [653, 387] on input "500" at bounding box center [676, 399] width 74 height 24
type input "400"
click at [763, 387] on input "500" at bounding box center [787, 399] width 74 height 24
type input "400"
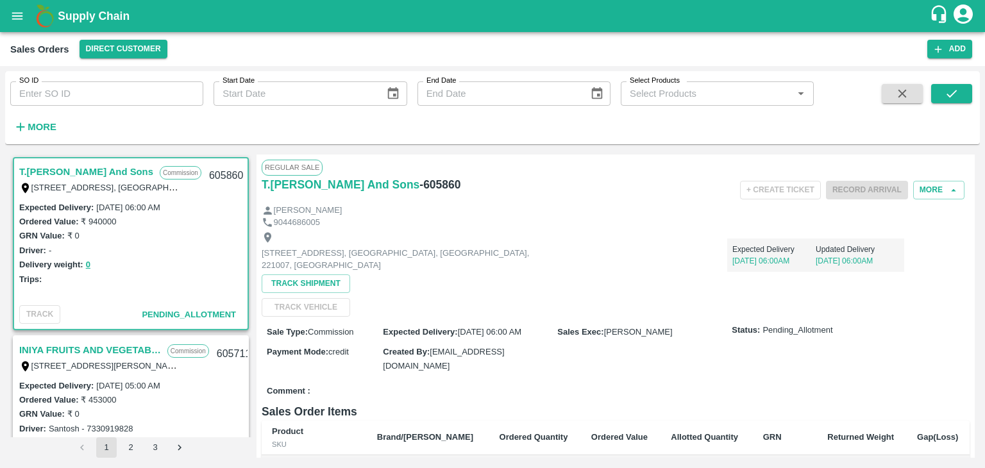
click at [74, 94] on input "SO ID" at bounding box center [106, 93] width 193 height 24
paste input "605207"
type input "605207"
click at [947, 96] on icon "submit" at bounding box center [952, 94] width 14 height 14
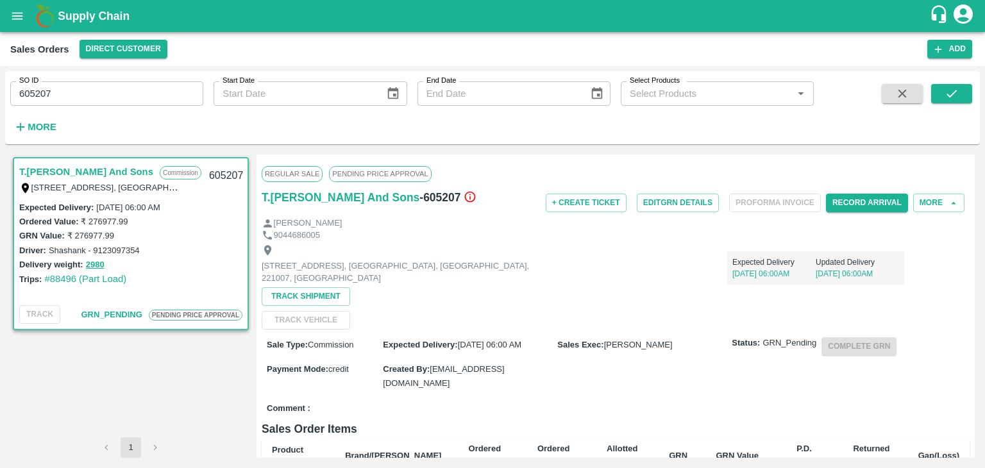
drag, startPoint x: 971, startPoint y: 167, endPoint x: 972, endPoint y: 177, distance: 9.6
click at [972, 177] on div "Regular Sale PENDING PRICE APPROVAL T.[PERSON_NAME] And Sons - 605207 + Create …" at bounding box center [616, 306] width 718 height 303
click at [970, 178] on div "Regular Sale PENDING PRICE APPROVAL T.[PERSON_NAME] And Sons - 605207 + Create …" at bounding box center [616, 306] width 718 height 303
click at [936, 202] on button "More" at bounding box center [938, 203] width 51 height 19
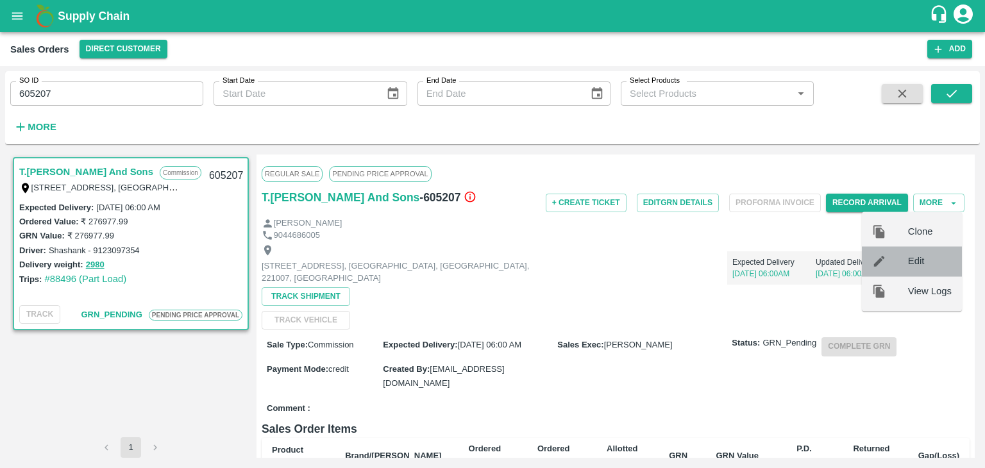
click at [913, 265] on span "Edit" at bounding box center [930, 262] width 44 height 14
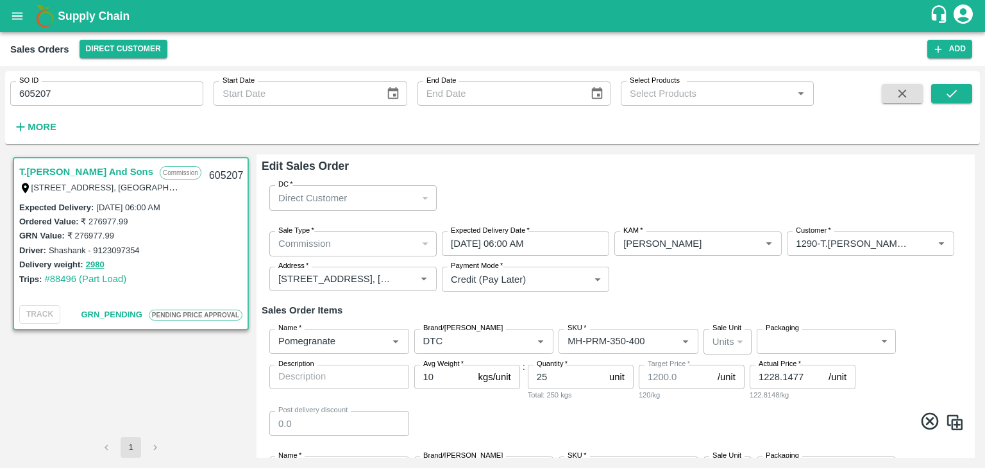
type input "Others"
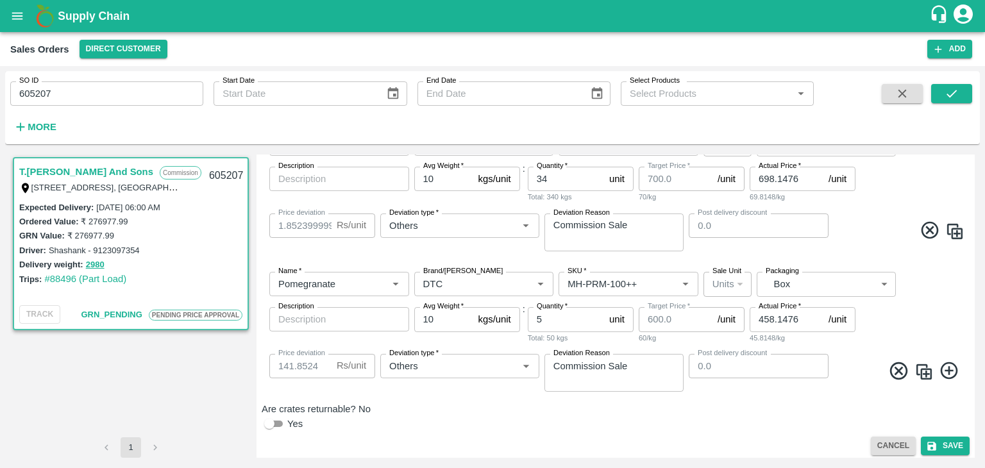
scroll to position [721, 0]
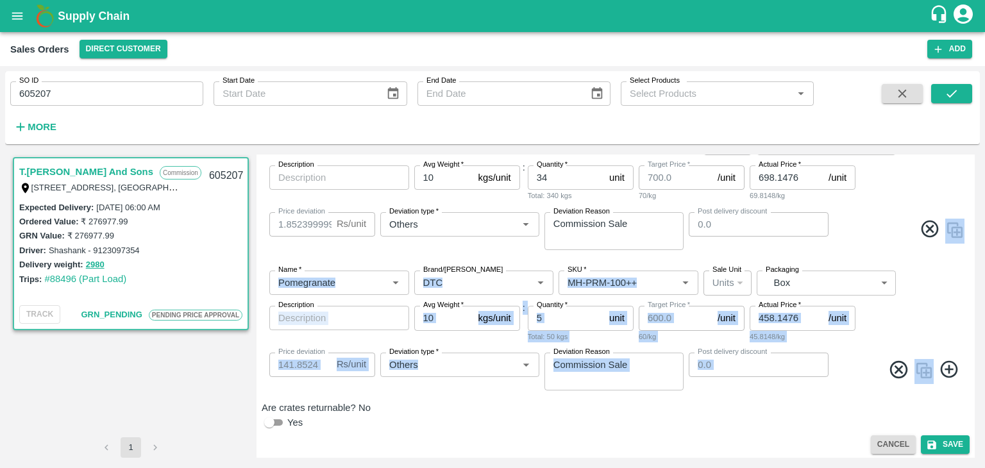
drag, startPoint x: 972, startPoint y: 380, endPoint x: 973, endPoint y: 183, distance: 196.9
click at [973, 183] on div "Edit Sales Order DC   * Direct Customer 6 DC Sale Type   * Commission 2 Sale Ty…" at bounding box center [616, 306] width 718 height 303
click at [972, 156] on div "Edit Sales Order DC   * Direct Customer 6 DC Sale Type   * Commission 2 Sale Ty…" at bounding box center [616, 306] width 718 height 303
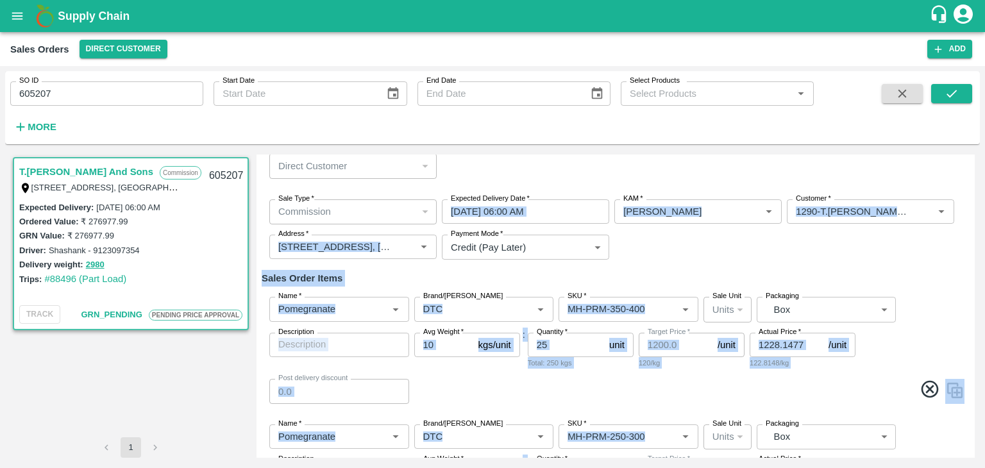
scroll to position [0, 0]
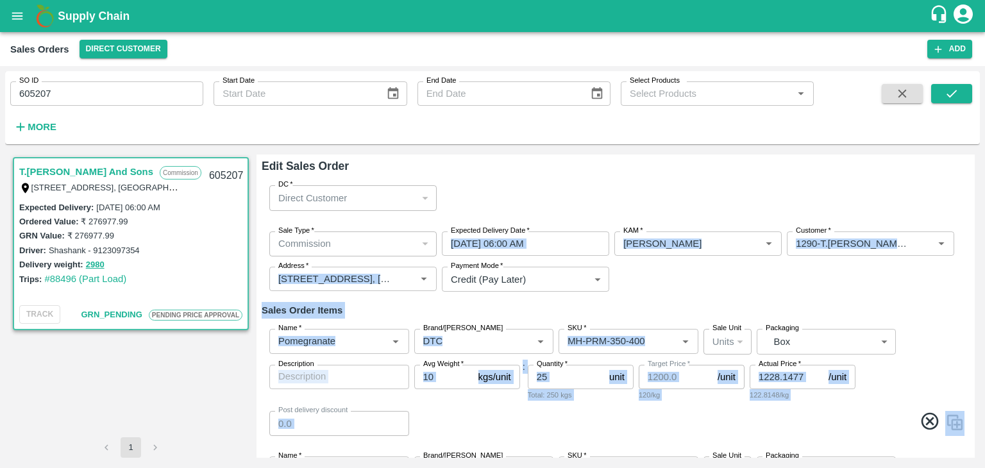
click at [972, 158] on div "Edit Sales Order DC   * Direct Customer 6 DC Sale Type   * Commission 2 Sale Ty…" at bounding box center [616, 306] width 718 height 303
click at [913, 167] on h6 "Edit Sales Order" at bounding box center [616, 166] width 708 height 18
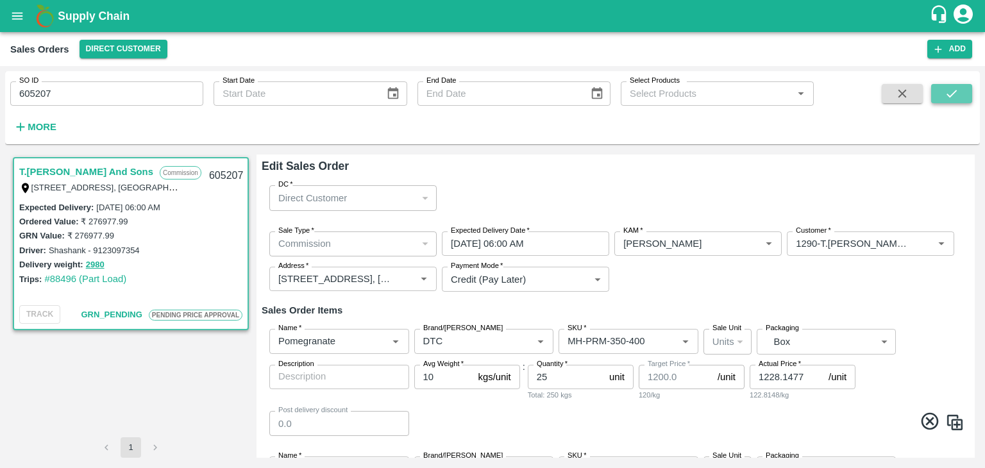
click at [957, 93] on icon "submit" at bounding box center [952, 94] width 14 height 14
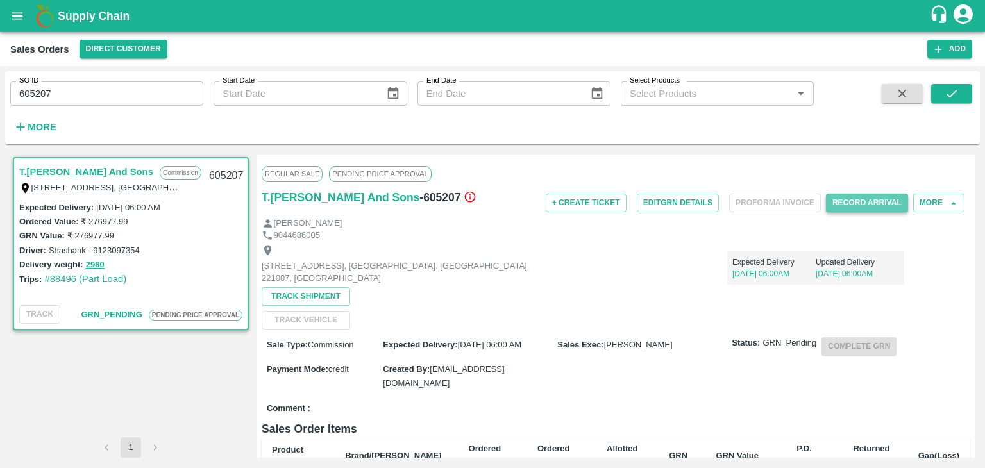
click at [859, 198] on button "Record Arrival" at bounding box center [867, 203] width 82 height 19
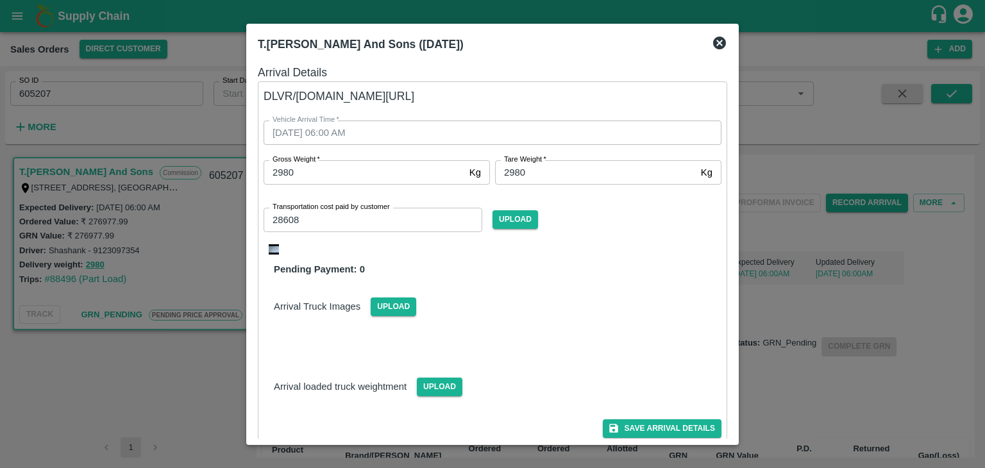
click at [274, 251] on img at bounding box center [274, 249] width 10 height 10
click at [585, 290] on div "Arrival Truck Images Upload" at bounding box center [492, 296] width 478 height 39
click at [651, 423] on button "Save Arrival Details" at bounding box center [662, 428] width 119 height 19
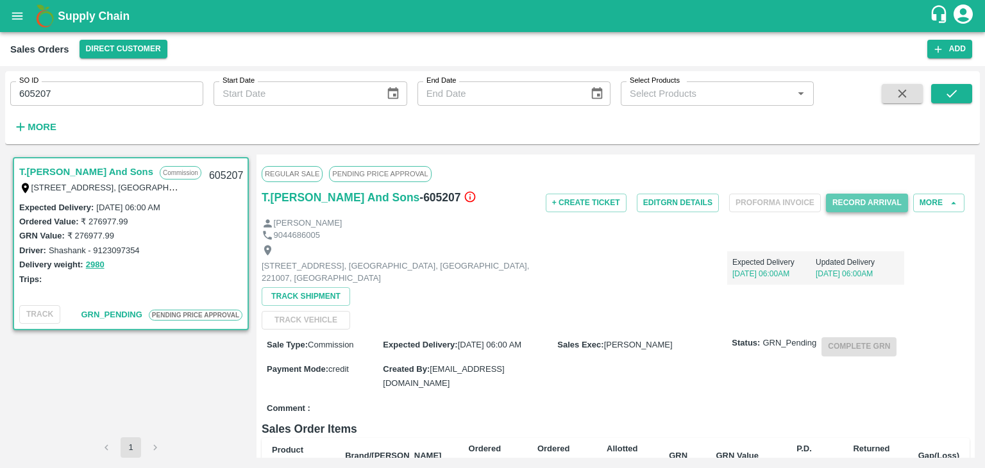
click at [855, 198] on button "Record Arrival" at bounding box center [867, 203] width 82 height 19
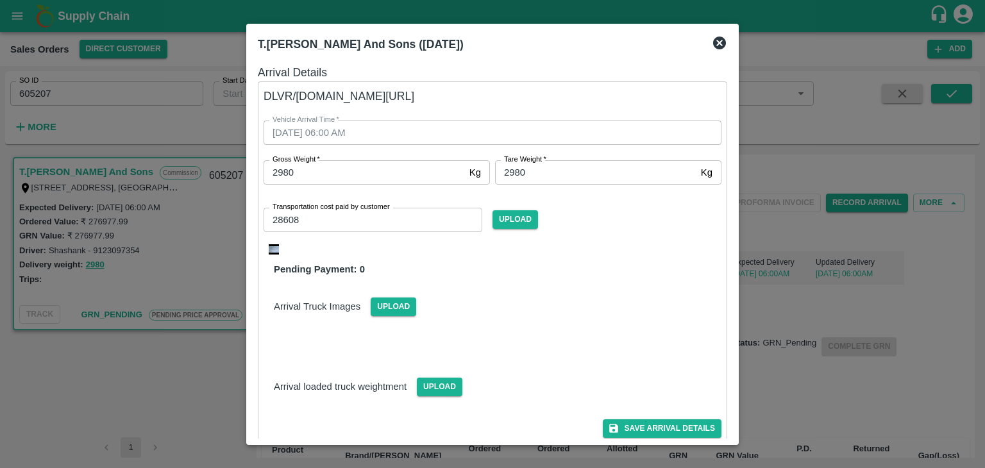
click at [271, 253] on img at bounding box center [274, 249] width 10 height 10
click at [721, 39] on icon at bounding box center [719, 42] width 15 height 15
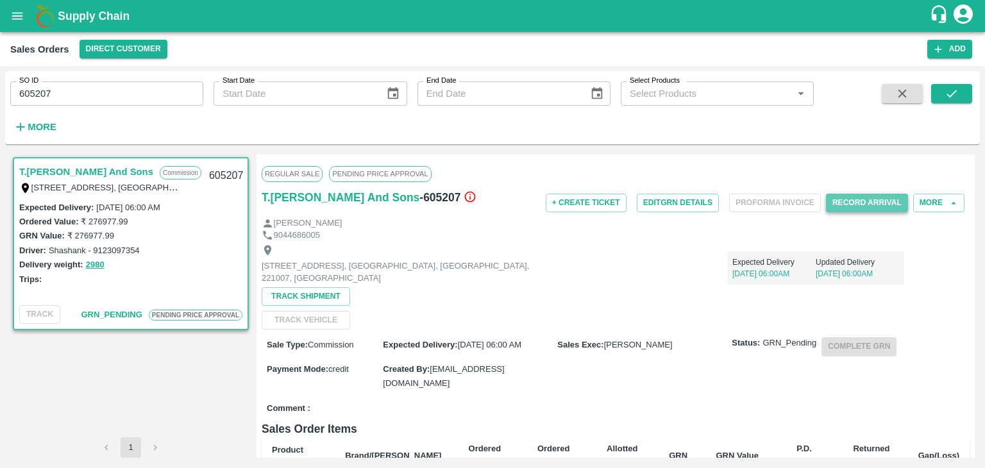
click at [875, 205] on button "Record Arrival" at bounding box center [867, 203] width 82 height 19
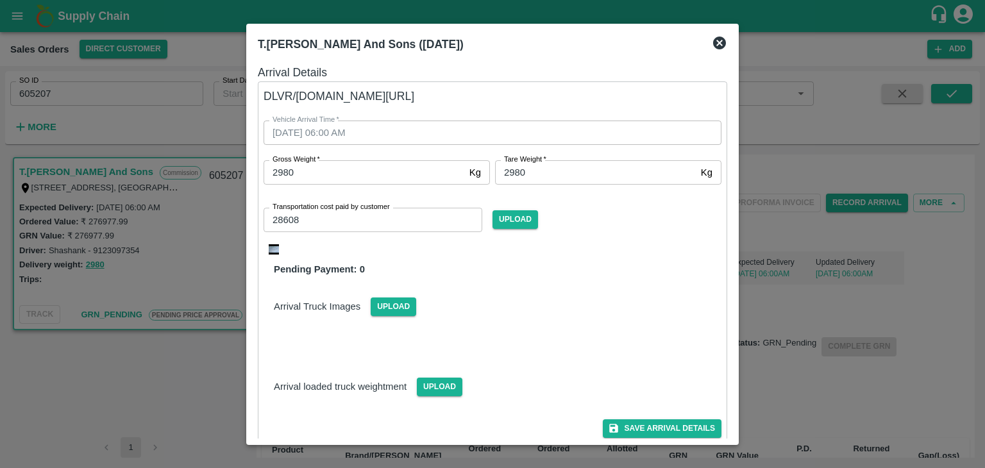
click at [366, 268] on div "Pending Payment: 0" at bounding box center [493, 269] width 458 height 14
click at [672, 427] on button "Save Arrival Details" at bounding box center [662, 428] width 119 height 19
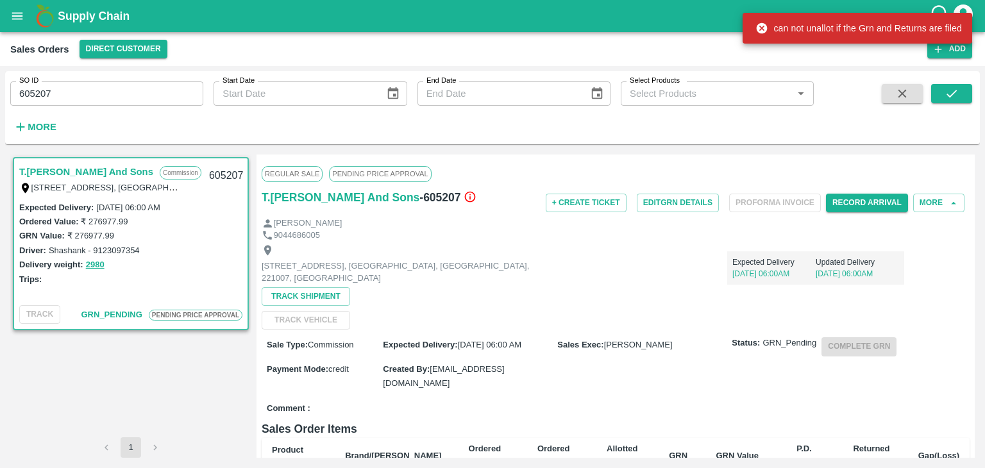
click at [441, 169] on div "Regular Sale PENDING PRICE APPROVAL" at bounding box center [616, 174] width 708 height 28
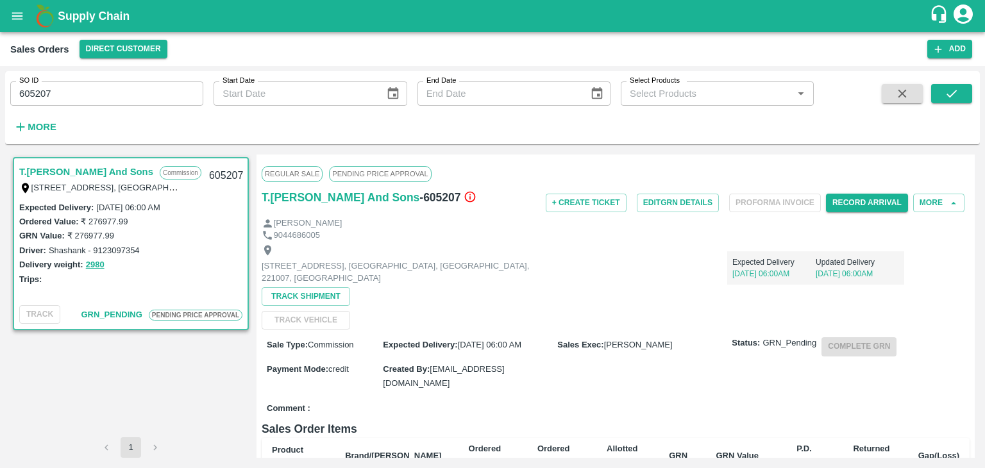
click at [634, 275] on div "Expected Delivery [DATE] 06:00AM Updated Delivery [DATE] 06:00AM" at bounding box center [727, 263] width 354 height 44
click at [863, 203] on button "Record Arrival" at bounding box center [867, 203] width 82 height 19
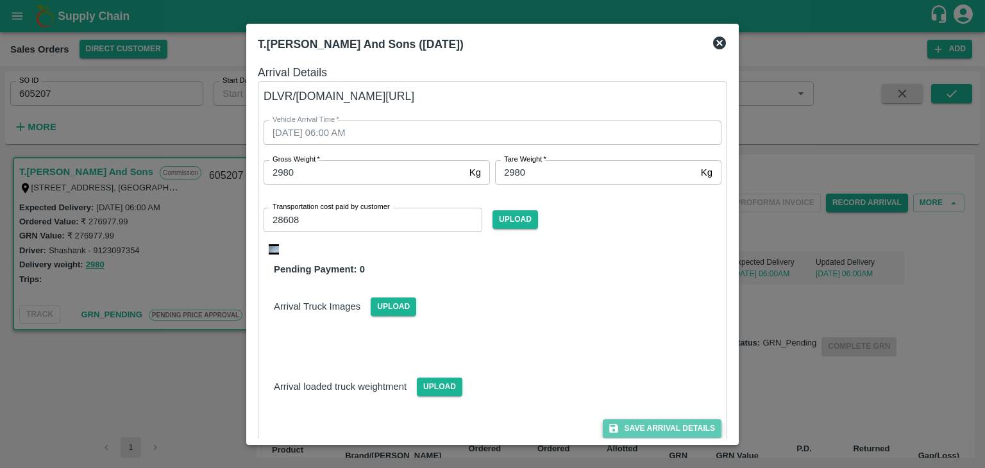
click at [643, 430] on button "Save Arrival Details" at bounding box center [662, 428] width 119 height 19
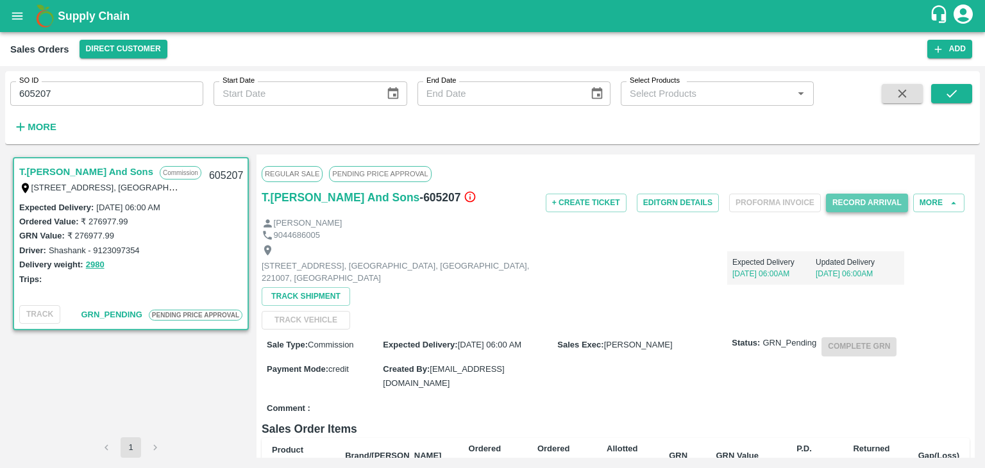
click at [856, 198] on button "Record Arrival" at bounding box center [867, 203] width 82 height 19
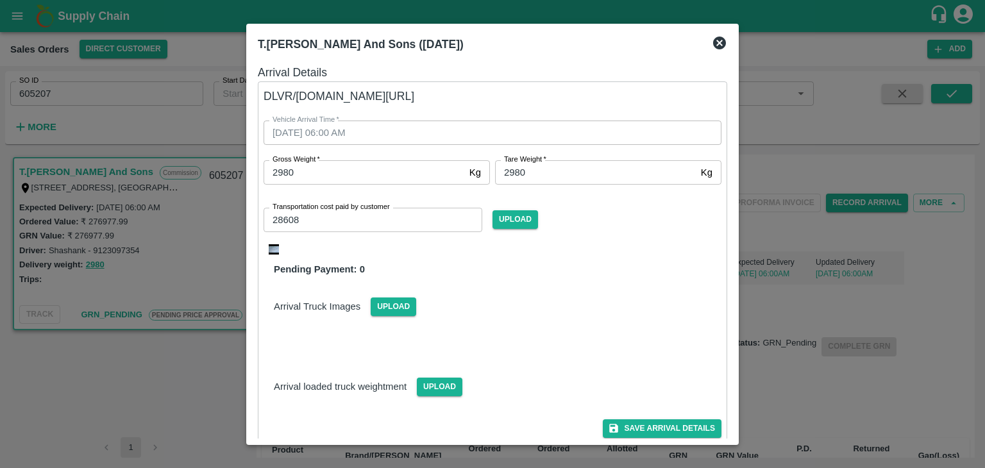
click at [618, 273] on div "Pending Payment: 0" at bounding box center [493, 269] width 458 height 14
click at [717, 42] on icon at bounding box center [719, 43] width 13 height 13
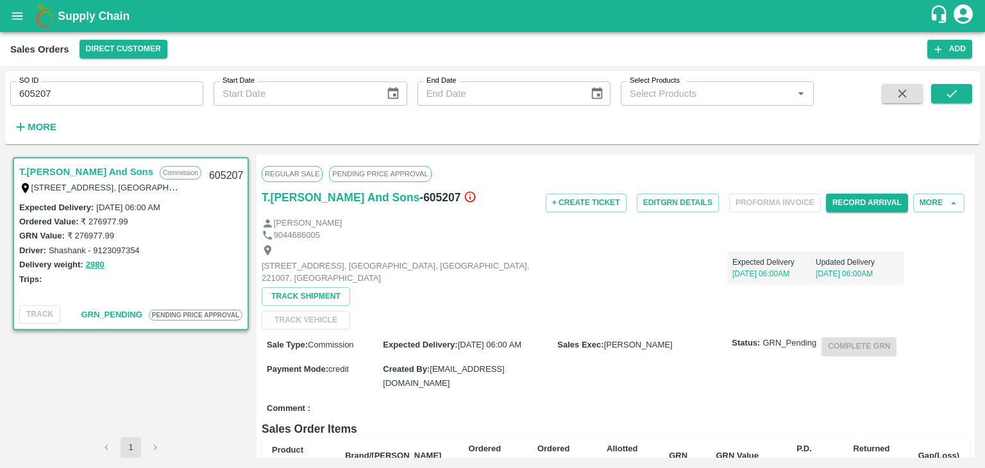
drag, startPoint x: 972, startPoint y: 178, endPoint x: 971, endPoint y: 164, distance: 14.1
click at [971, 164] on div "Regular Sale PENDING PRICE APPROVAL T.[PERSON_NAME] And Sons - 605207 + Create …" at bounding box center [616, 306] width 718 height 303
click at [899, 278] on div "Expected Delivery [DATE] 06:00AM Updated Delivery [DATE] 06:00AM" at bounding box center [815, 267] width 177 height 33
click at [762, 340] on span "GRN_Pending" at bounding box center [789, 343] width 54 height 12
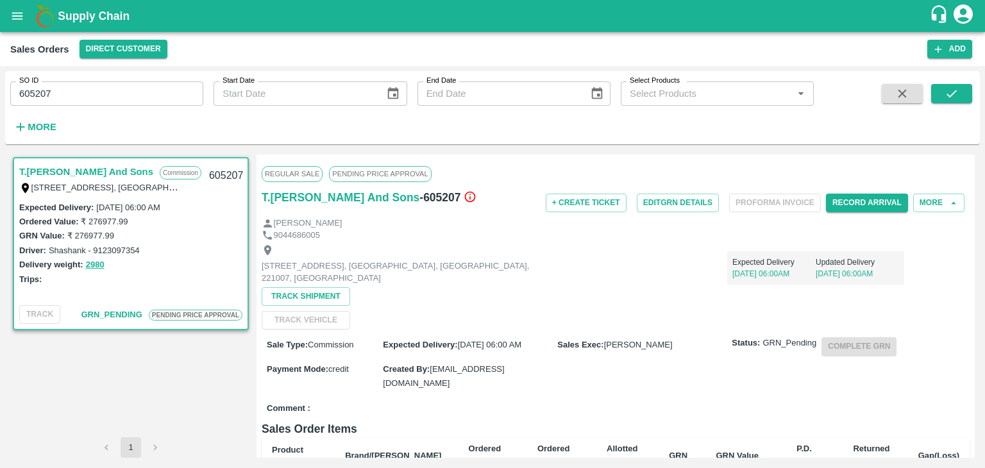
click at [745, 310] on div "[STREET_ADDRESS] [GEOGRAPHIC_DATA], [GEOGRAPHIC_DATA], [GEOGRAPHIC_DATA], 22100…" at bounding box center [616, 285] width 708 height 88
click at [857, 207] on button "Record Arrival" at bounding box center [867, 203] width 82 height 19
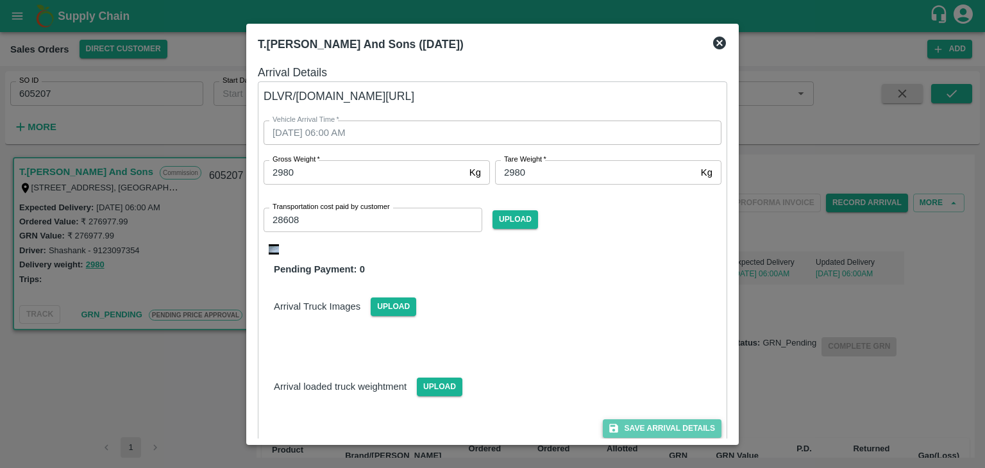
click at [662, 432] on button "Save Arrival Details" at bounding box center [662, 428] width 119 height 19
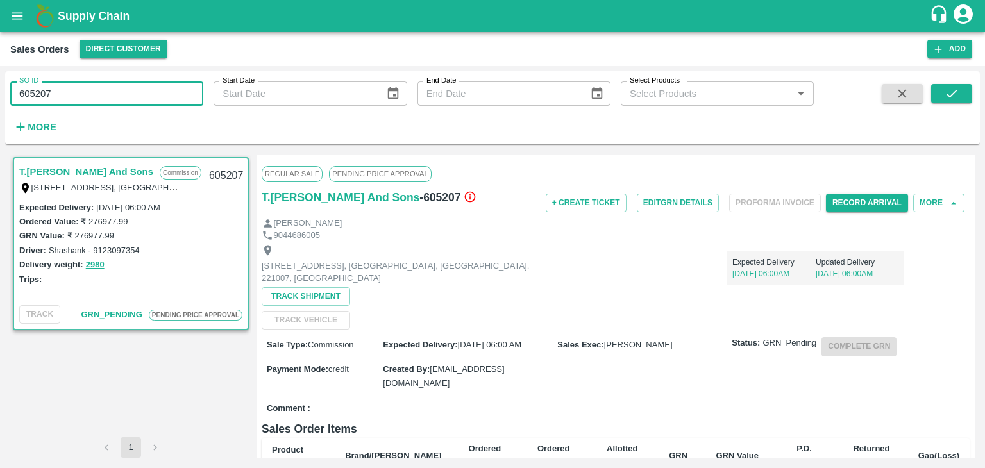
click at [90, 85] on input "605207" at bounding box center [106, 93] width 193 height 24
type input "6"
paste input "text"
click at [955, 92] on icon "submit" at bounding box center [952, 94] width 10 height 8
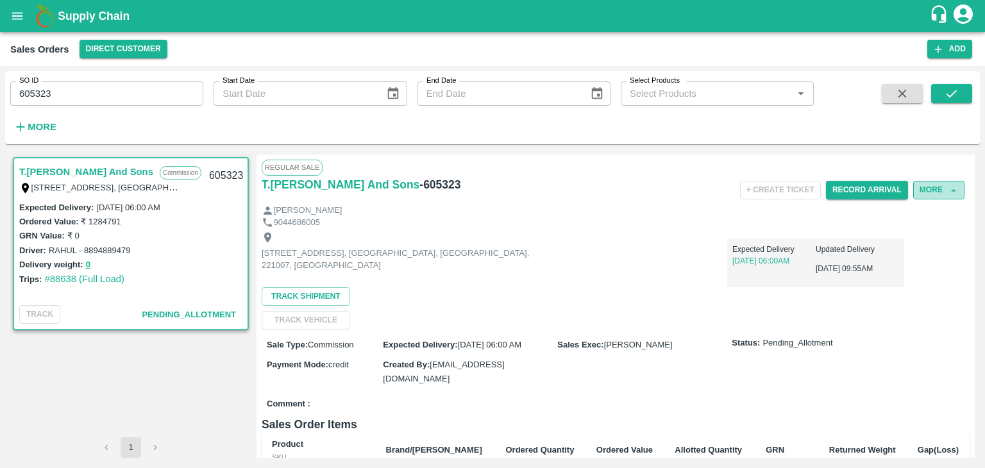
click at [933, 193] on button "More" at bounding box center [938, 190] width 51 height 19
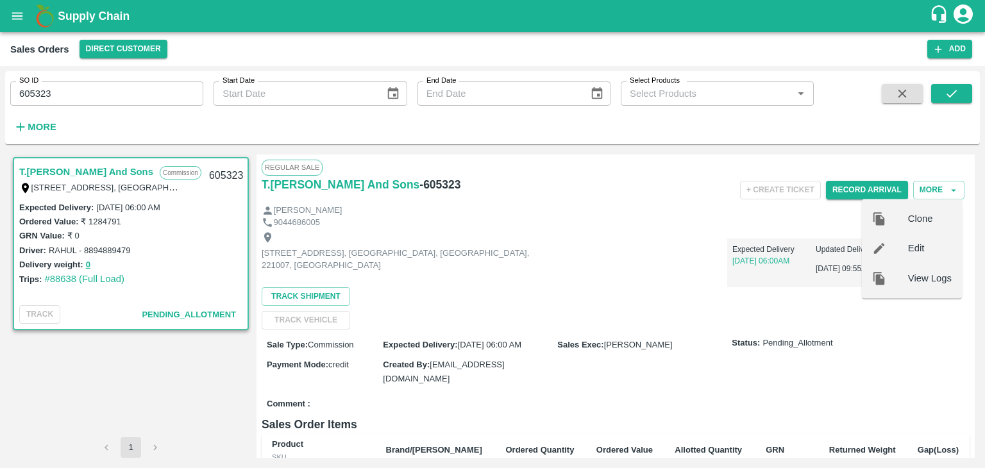
click at [914, 249] on span "Edit" at bounding box center [930, 249] width 44 height 14
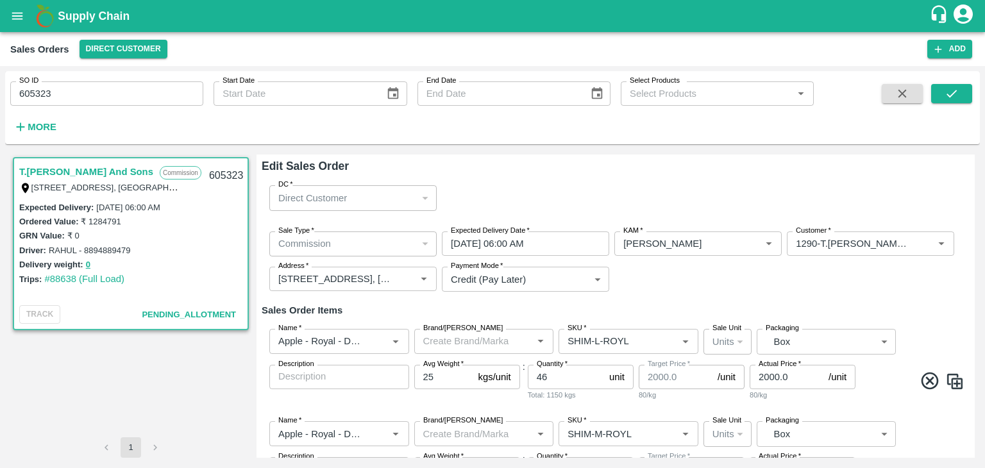
drag, startPoint x: 972, startPoint y: 178, endPoint x: 973, endPoint y: 199, distance: 21.2
click at [973, 199] on div "Edit Sales Order DC   * Direct Customer 6 DC Sale Type   * Commission 2 Sale Ty…" at bounding box center [616, 306] width 718 height 303
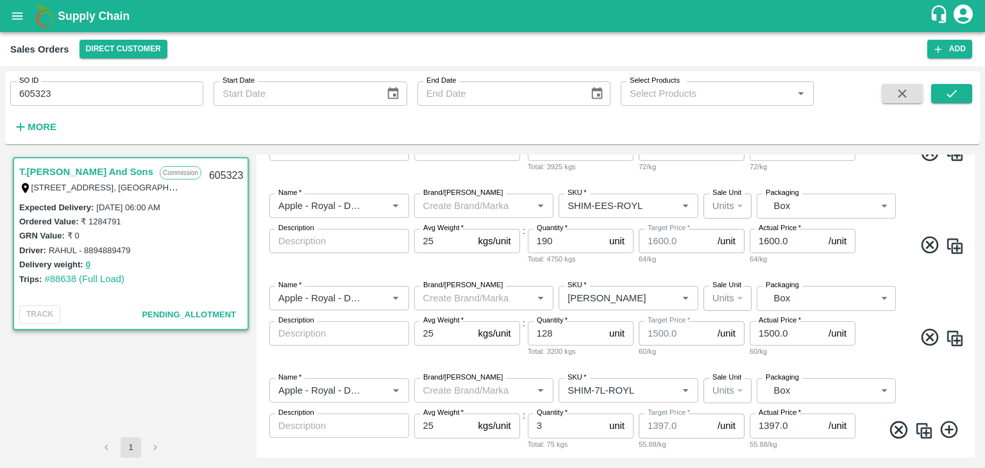
scroll to position [508, 0]
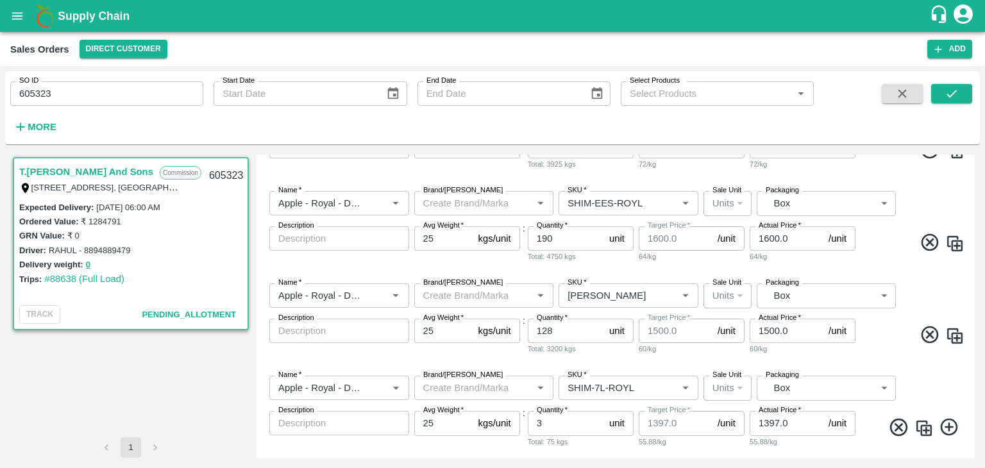
click at [766, 49] on div "Sales Orders Direct Customer" at bounding box center [468, 49] width 917 height 19
click at [52, 92] on input "605323" at bounding box center [106, 93] width 193 height 24
type input "6"
paste input "text"
type input "605207"
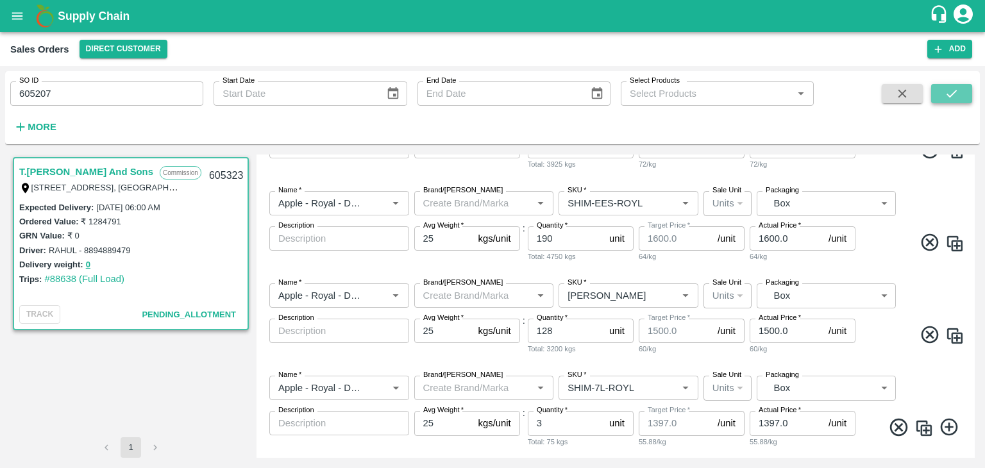
click at [952, 90] on icon "submit" at bounding box center [952, 94] width 14 height 14
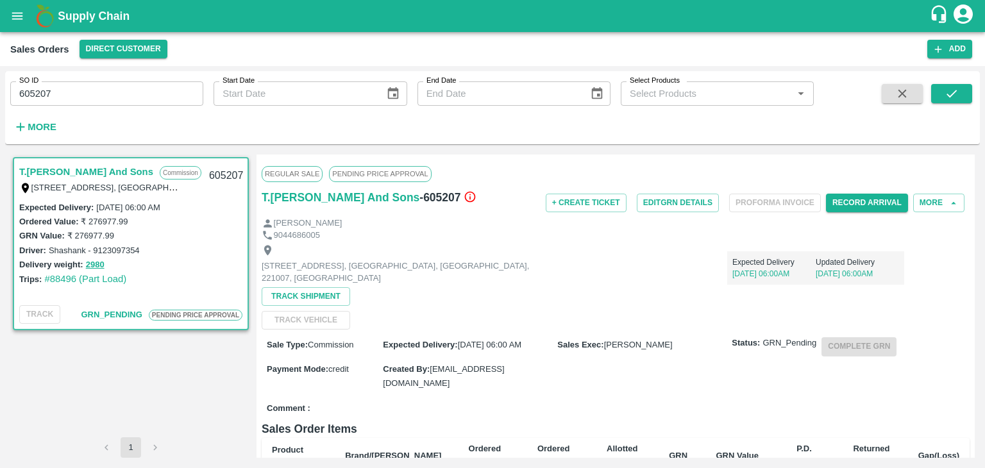
click at [842, 348] on div "Status: GRN_Pending Complete GRN" at bounding box center [848, 346] width 233 height 19
click at [626, 242] on div "Expected Delivery [DATE] 06:00AM Updated Delivery [DATE] 06:00AM" at bounding box center [727, 263] width 354 height 44
